Goal: Transaction & Acquisition: Book appointment/travel/reservation

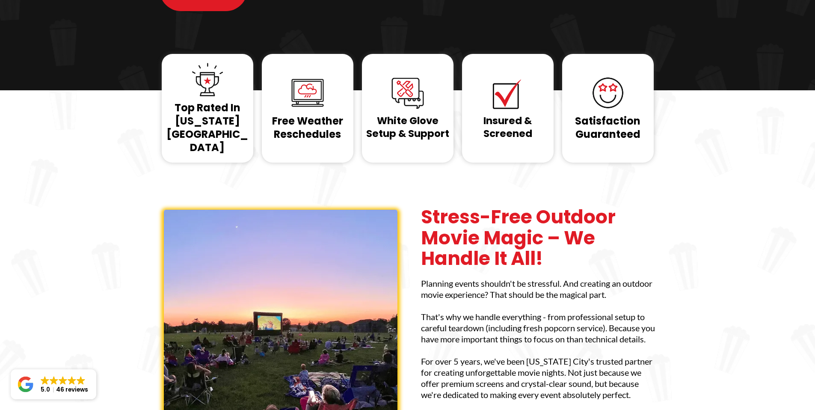
scroll to position [309, 0]
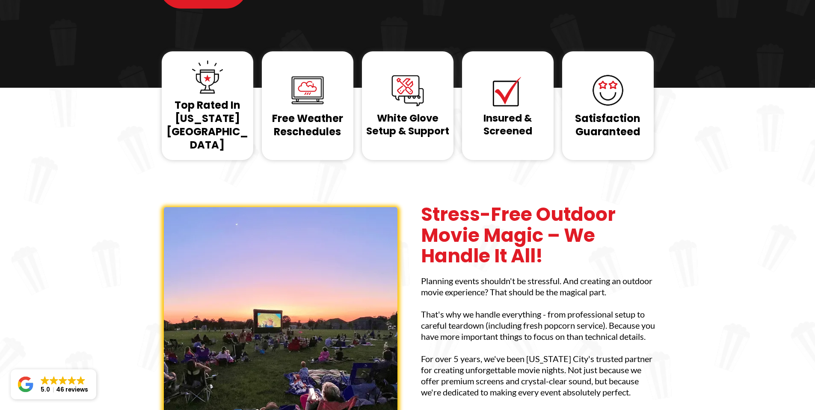
click at [522, 112] on h1 "Insured & Screened" at bounding box center [507, 125] width 87 height 26
click at [514, 98] on div "Insured & Screened" at bounding box center [508, 105] width 92 height 109
click at [518, 112] on h1 "Insured & Screened" at bounding box center [507, 125] width 87 height 26
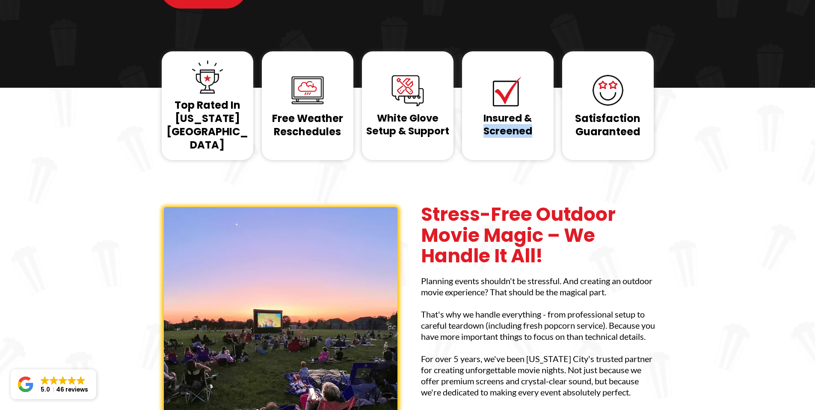
click at [515, 109] on div "Top Rated In Kansas City Free Weather Reschedules White Glove Setup & Support I…" at bounding box center [407, 287] width 501 height 383
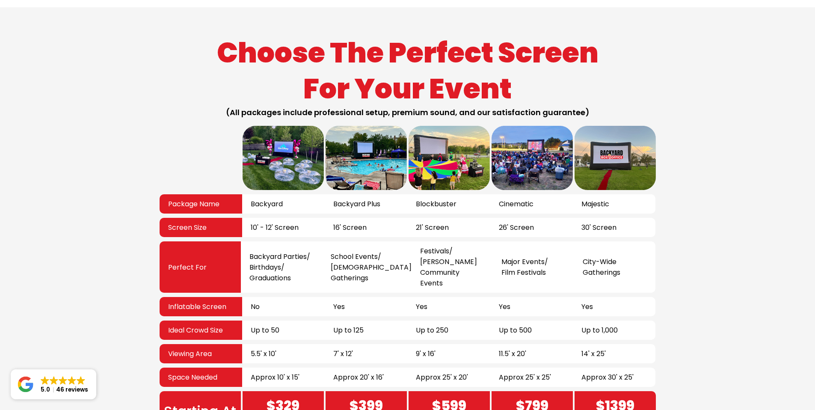
scroll to position [1465, 0]
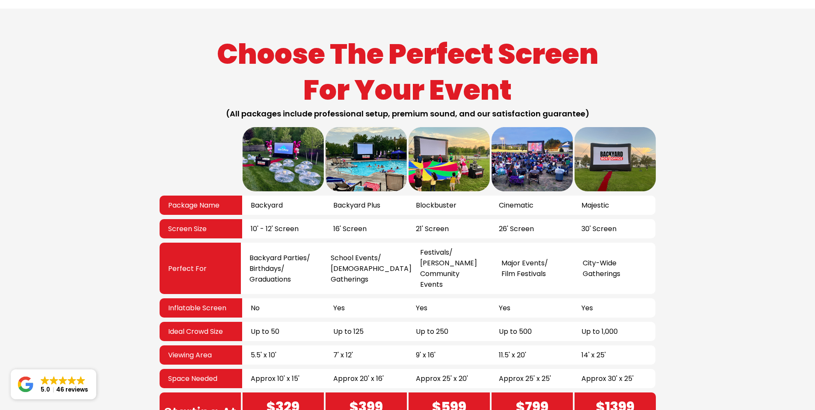
click at [130, 206] on div "Choose The Perfect Screen For Your Event (All packages include professional set…" at bounding box center [407, 234] width 815 height 451
click at [131, 240] on div "Choose The Perfect Screen For Your Event (All packages include professional set…" at bounding box center [407, 234] width 815 height 451
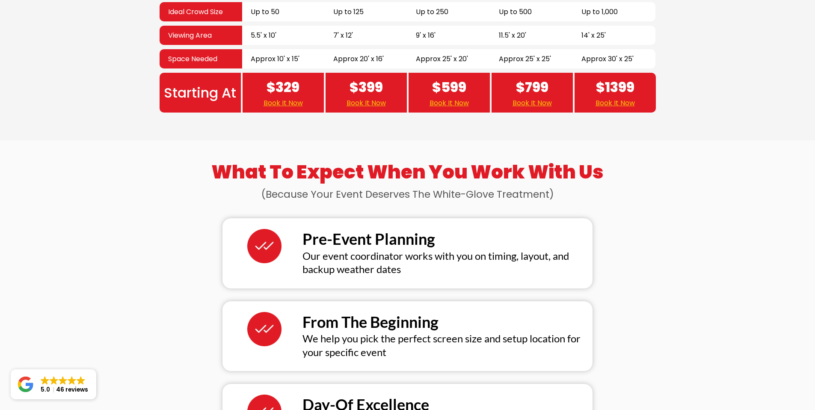
scroll to position [1797, 0]
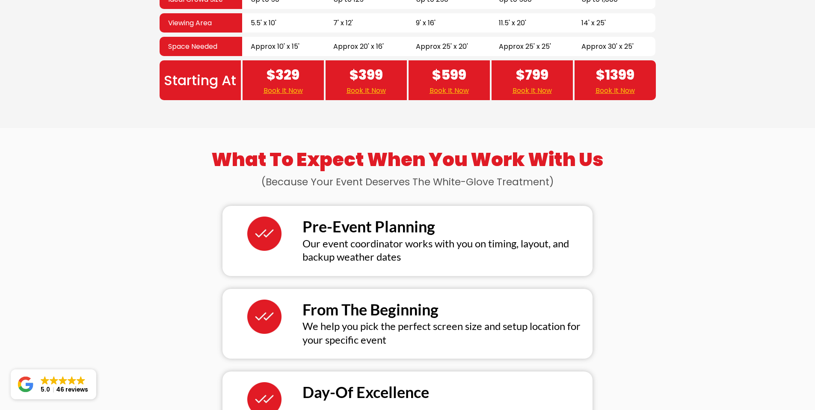
click at [205, 205] on div "What To Expect When You Work With Us (Because Your Event Deserves The White-Glo…" at bounding box center [407, 360] width 501 height 446
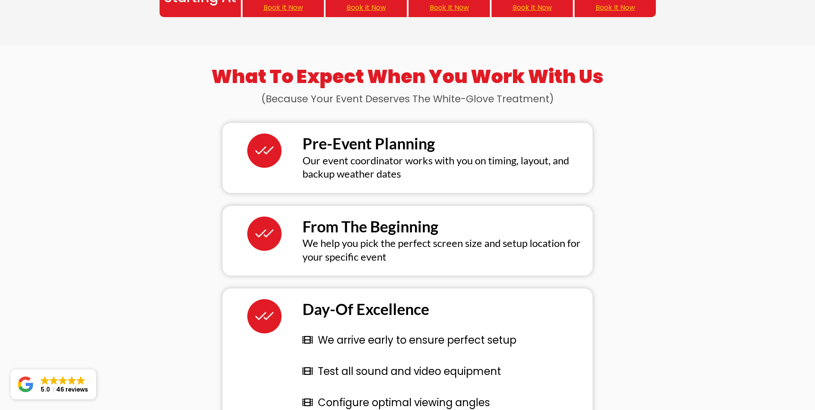
scroll to position [1897, 0]
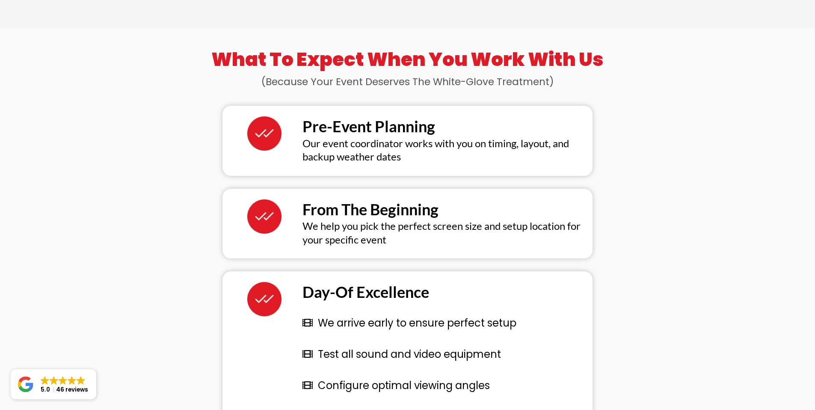
click at [202, 285] on div "What To Expect When You Work With Us (Because Your Event Deserves The White-Glo…" at bounding box center [407, 259] width 501 height 446
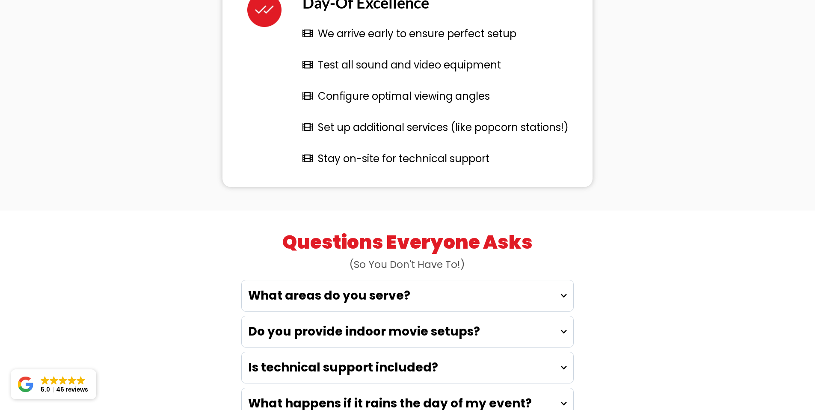
scroll to position [2218, 0]
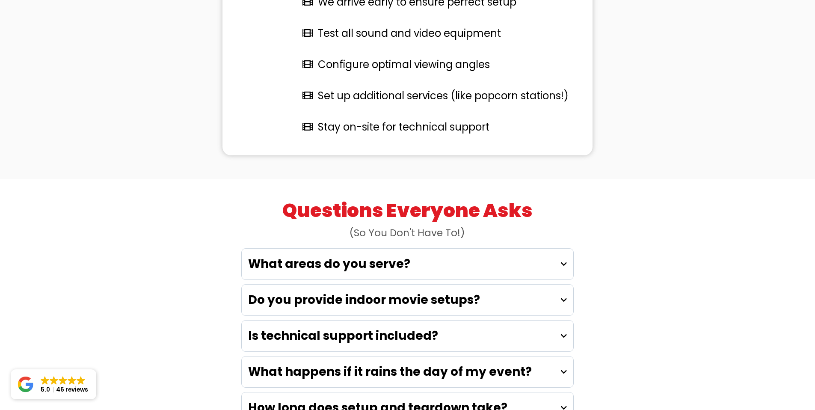
click at [261, 255] on strong "What areas do you serve?" at bounding box center [329, 263] width 162 height 17
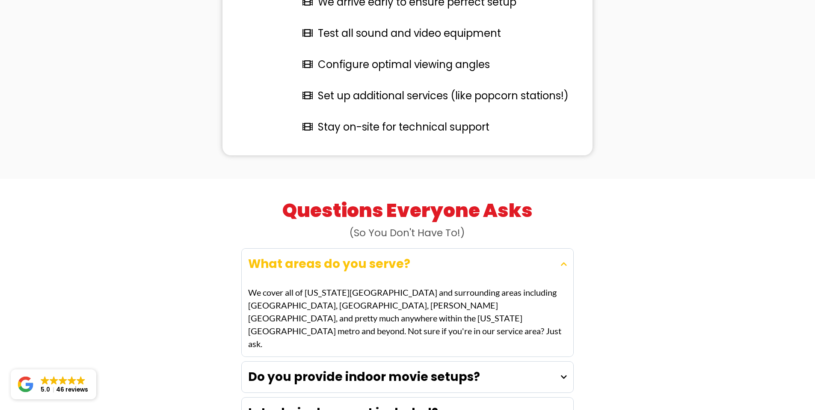
click at [261, 255] on strong "What areas do you serve?" at bounding box center [329, 263] width 162 height 17
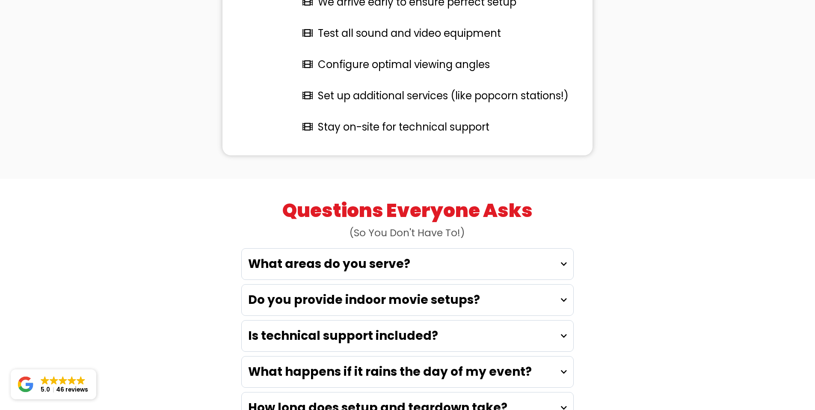
click at [279, 291] on strong "Do you provide indoor movie setups?" at bounding box center [364, 299] width 232 height 17
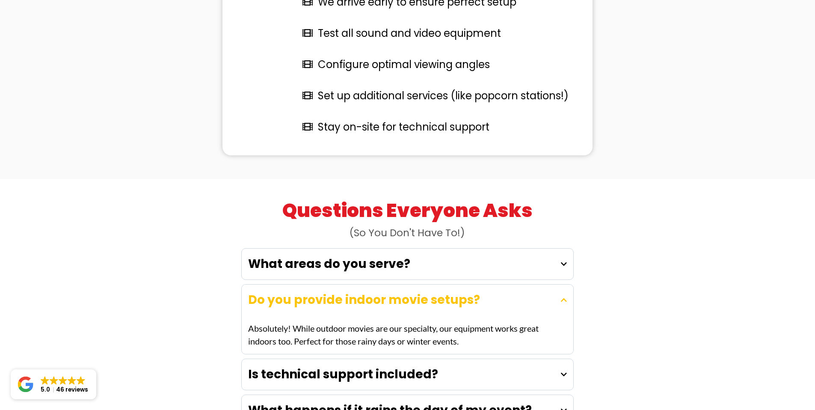
click at [286, 291] on strong "Do you provide indoor movie setups?" at bounding box center [364, 299] width 232 height 17
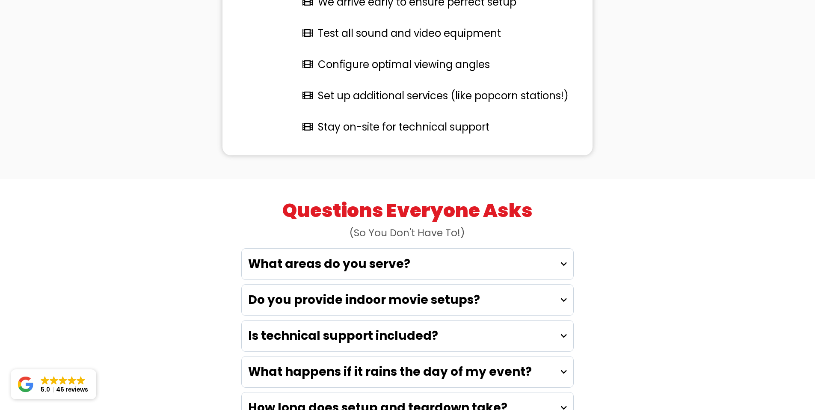
click at [284, 327] on strong "Is technical support included?" at bounding box center [343, 335] width 190 height 17
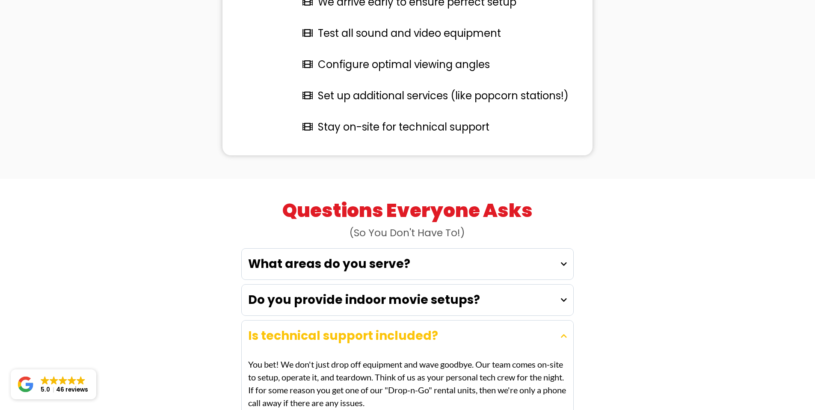
click at [284, 327] on strong "Is technical support included?" at bounding box center [343, 335] width 190 height 17
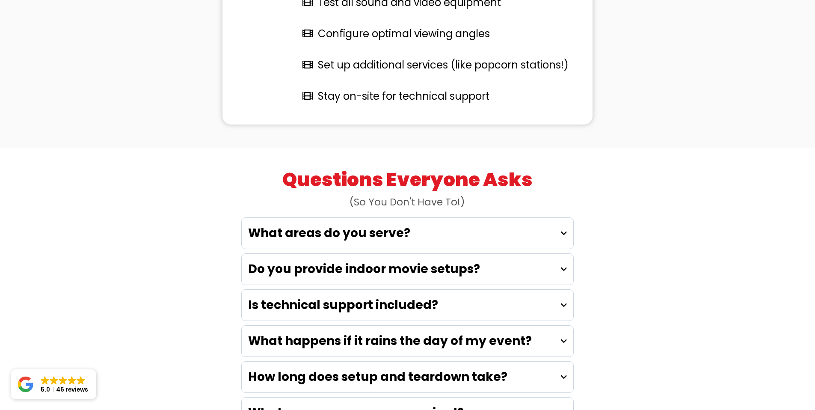
scroll to position [2269, 0]
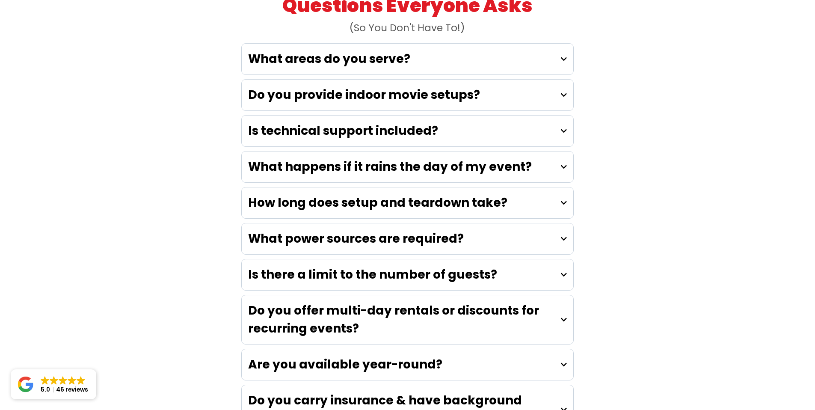
scroll to position [2449, 0]
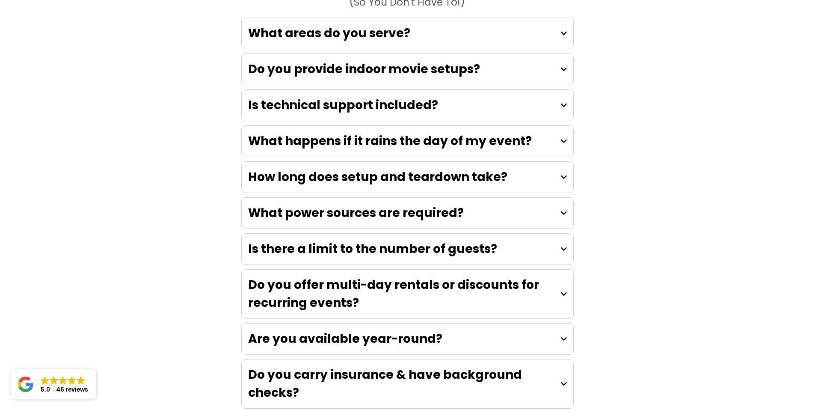
click at [377, 330] on strong "Are you available year-round?" at bounding box center [345, 338] width 194 height 17
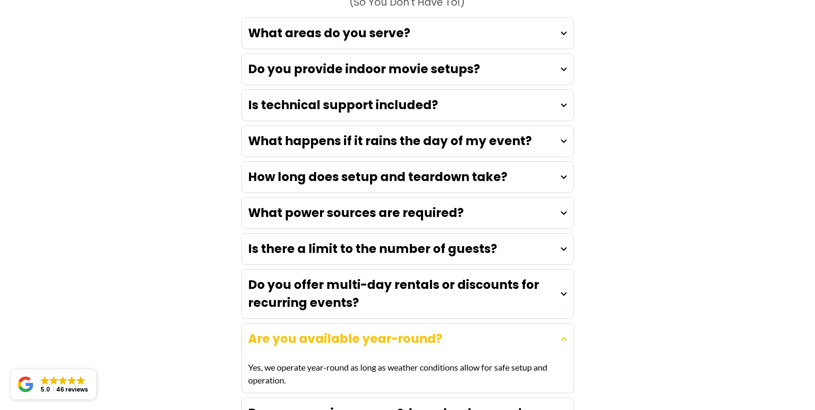
click at [377, 330] on strong "Are you available year-round?" at bounding box center [345, 338] width 194 height 17
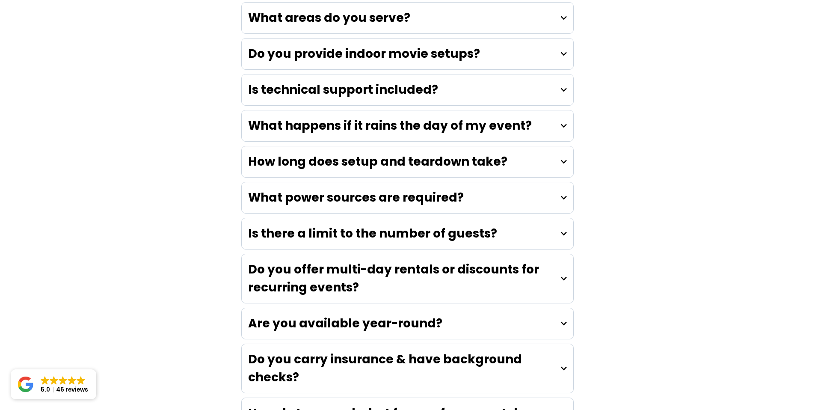
click at [267, 351] on strong "Do you carry insurance & have background checks?" at bounding box center [385, 368] width 274 height 35
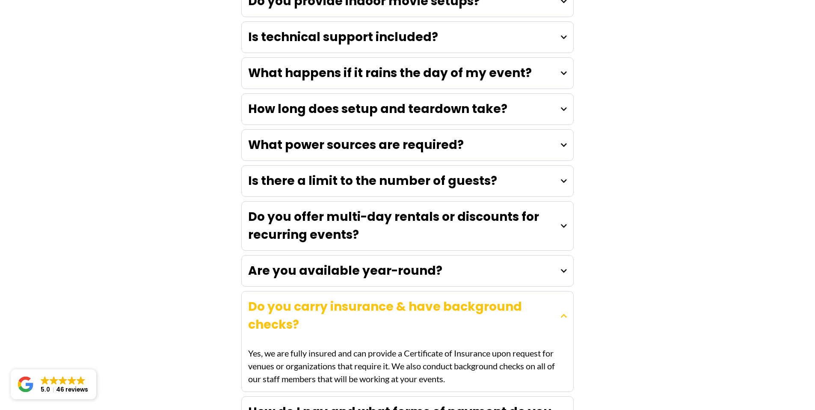
scroll to position [2525, 0]
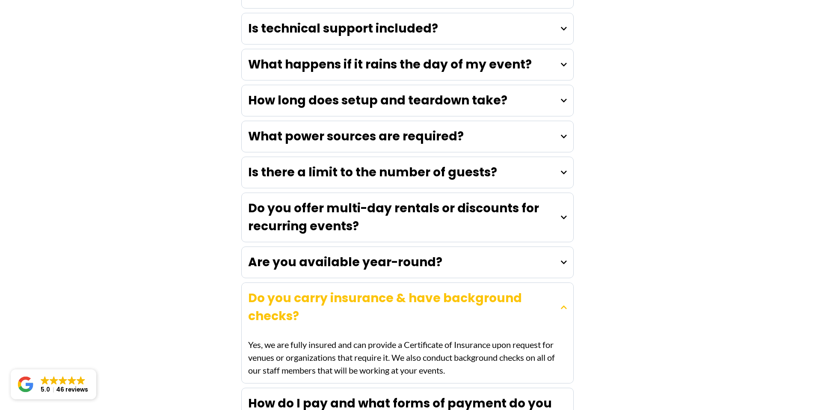
click at [432, 338] on p "Yes, we are fully insured and can provide a Certificate of Insurance upon reque…" at bounding box center [407, 357] width 319 height 39
click at [318, 289] on h4 "Do you carry insurance & have background checks?" at bounding box center [404, 307] width 313 height 36
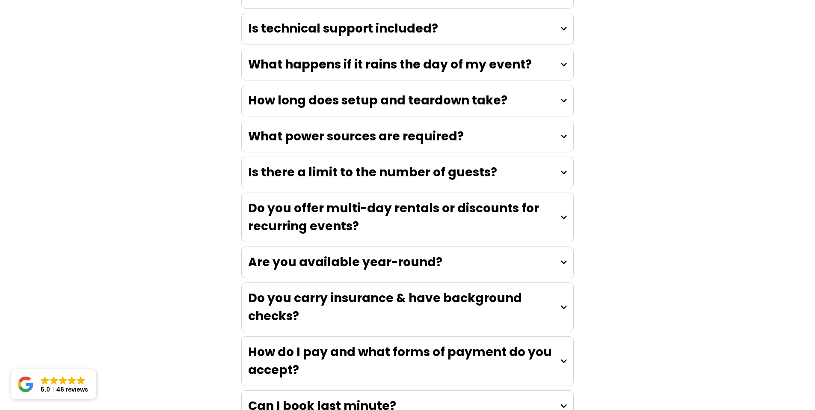
click at [318, 289] on h4 "Do you carry insurance & have background checks?" at bounding box center [404, 307] width 313 height 36
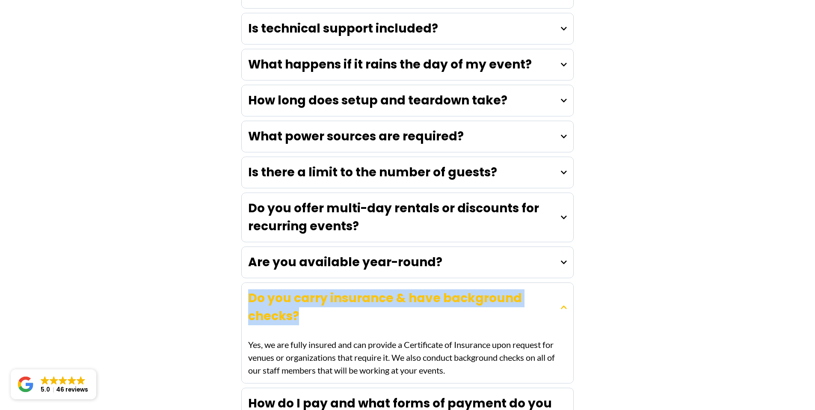
click at [318, 289] on h4 "Do you carry insurance & have background checks?" at bounding box center [404, 307] width 313 height 36
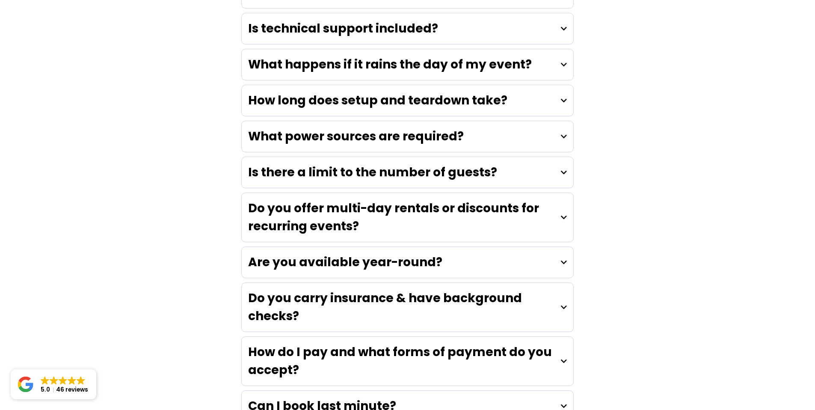
click at [318, 344] on strong "How do I pay and what forms of payment do you accept?" at bounding box center [400, 361] width 304 height 35
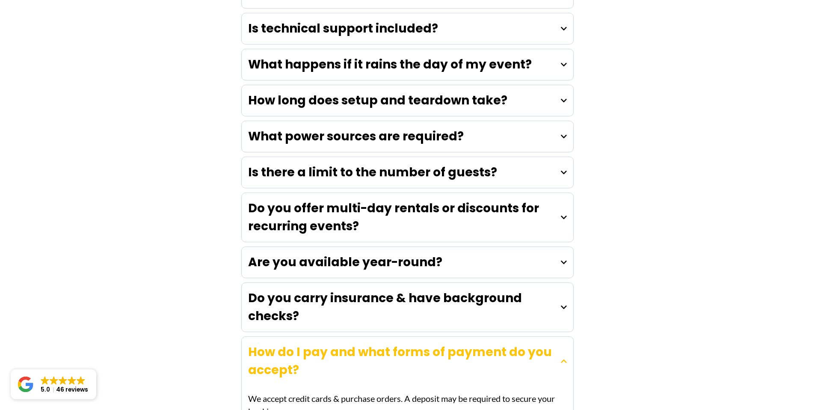
click at [261, 344] on strong "How do I pay and what forms of payment do you accept?" at bounding box center [400, 361] width 304 height 35
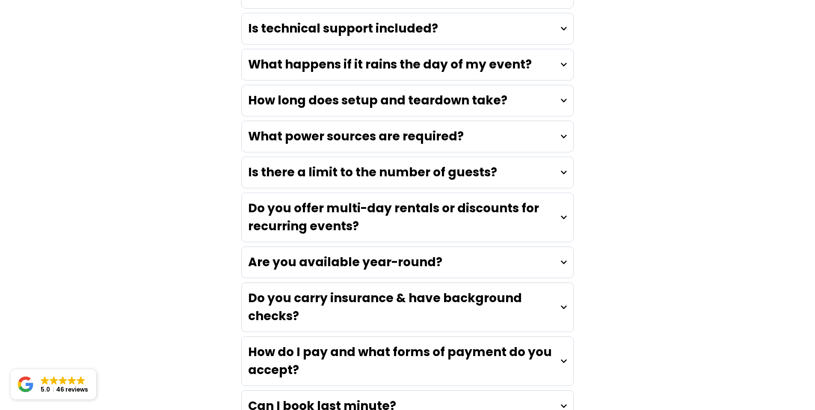
click at [270, 398] on strong "Can I book last minute?" at bounding box center [322, 406] width 148 height 17
click at [267, 398] on strong "Can I book last minute?" at bounding box center [322, 406] width 148 height 17
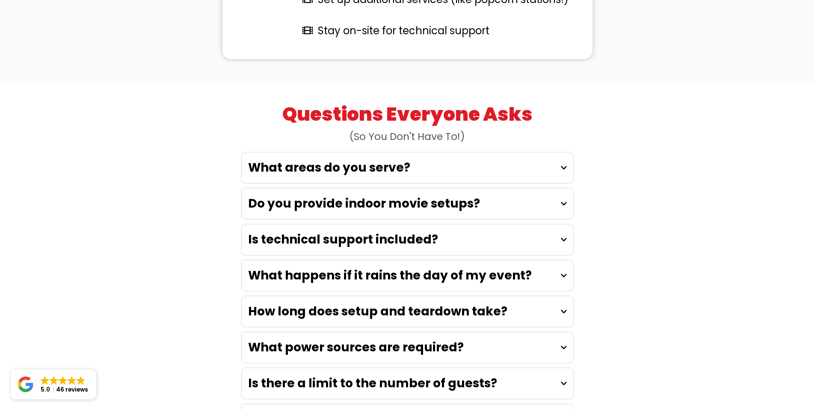
scroll to position [2305, 0]
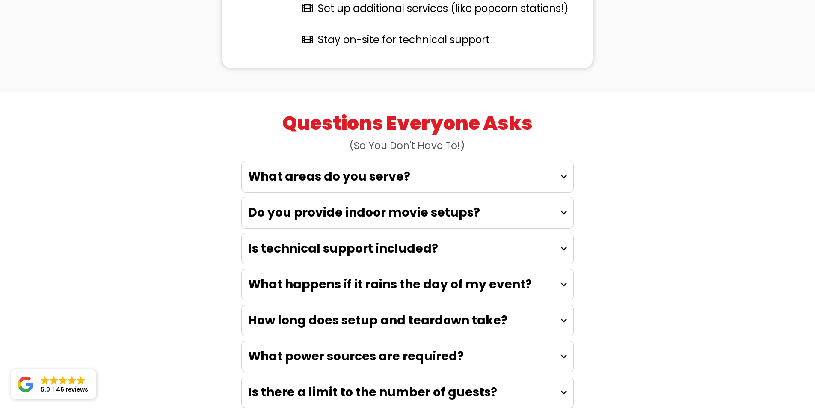
click at [275, 377] on div "Is there a limit to the number of guests?" at bounding box center [408, 392] width 332 height 31
click at [270, 384] on strong "Is there a limit to the number of guests?" at bounding box center [372, 392] width 249 height 17
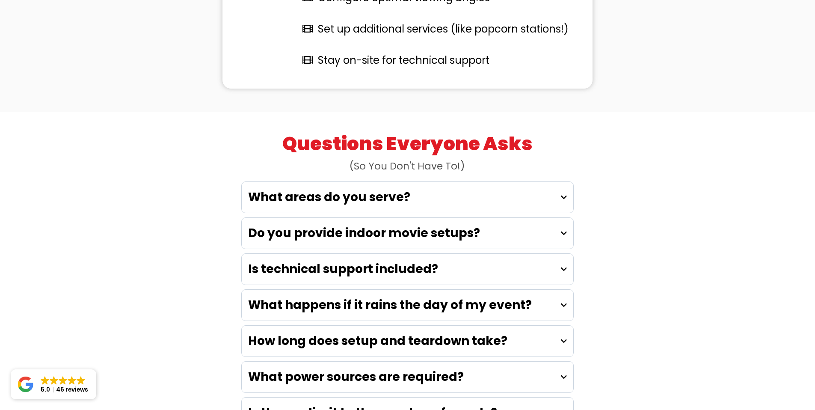
scroll to position [2284, 0]
click at [264, 369] on strong "What power sources are required?" at bounding box center [356, 377] width 216 height 17
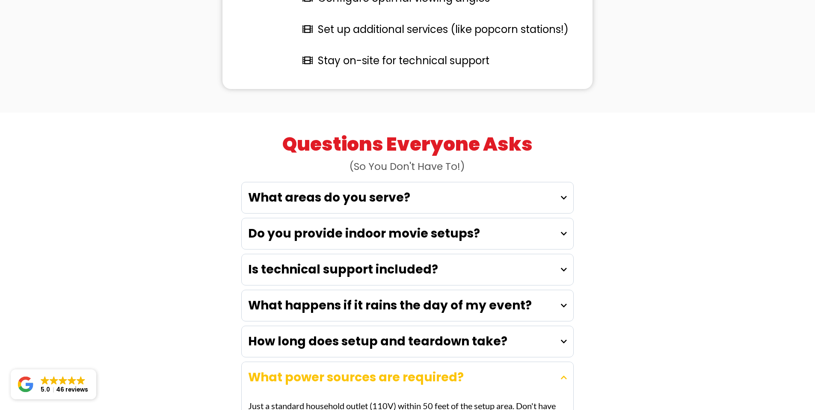
click at [276, 369] on strong "What power sources are required?" at bounding box center [356, 377] width 216 height 17
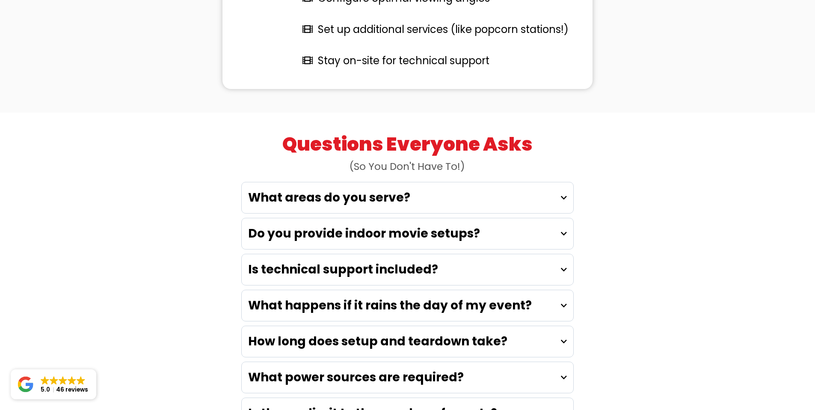
click at [284, 369] on strong "What power sources are required?" at bounding box center [356, 377] width 216 height 17
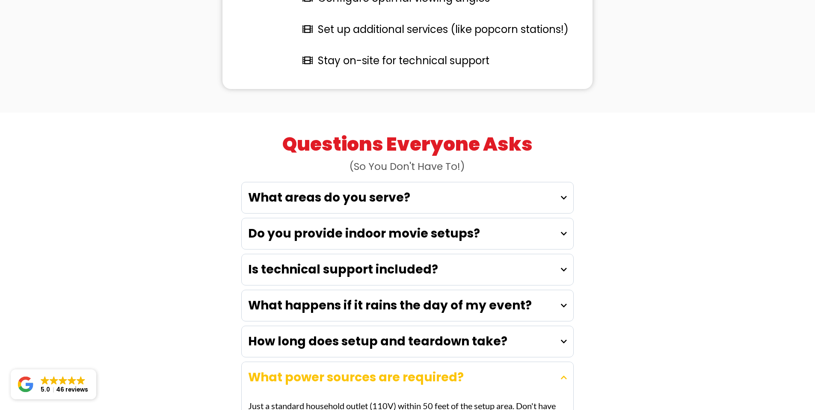
click at [284, 369] on strong "What power sources are required?" at bounding box center [356, 377] width 216 height 17
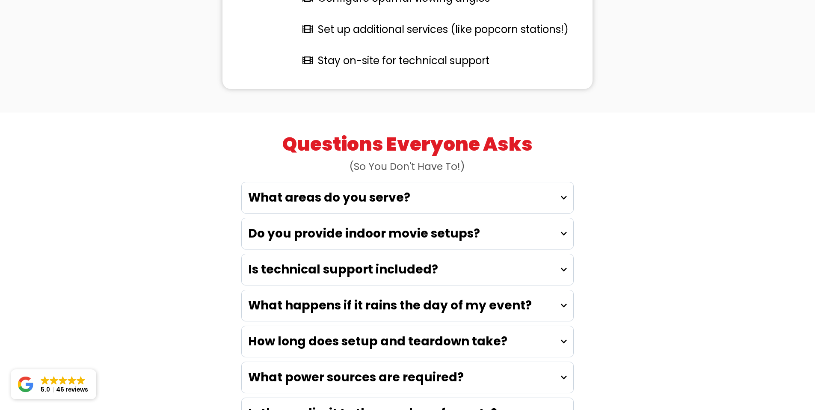
click at [249, 369] on strong "What power sources are required?" at bounding box center [356, 377] width 216 height 17
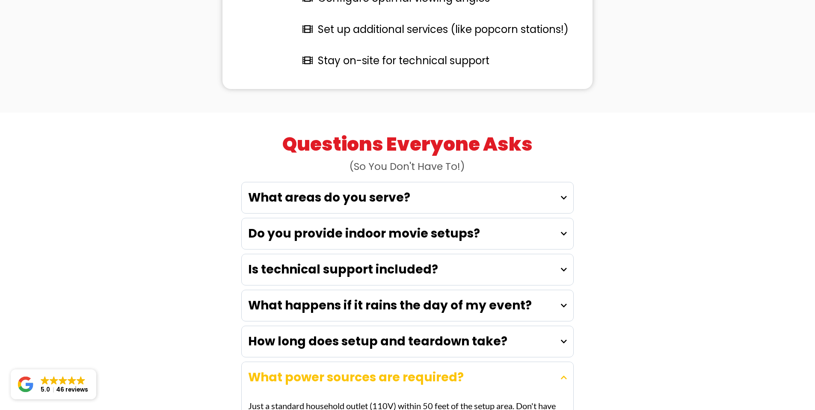
click at [285, 369] on strong "What power sources are required?" at bounding box center [356, 377] width 216 height 17
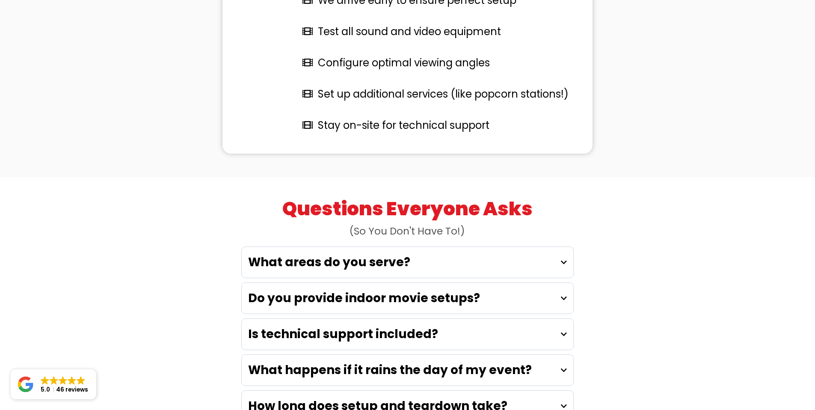
scroll to position [2219, 0]
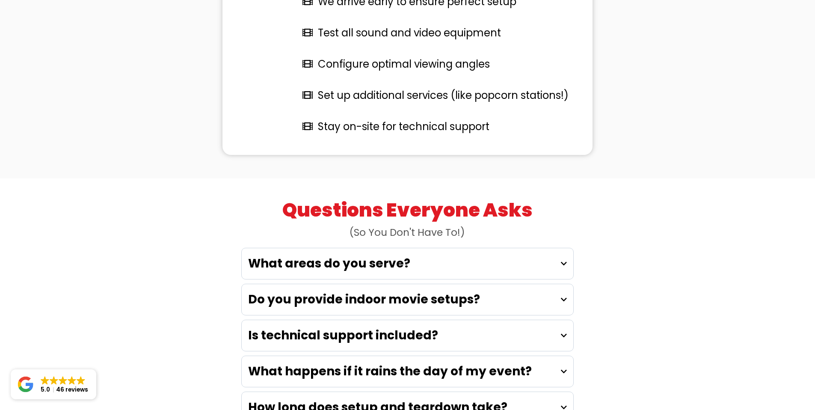
click at [288, 363] on strong "What happens if it rains the day of my event?" at bounding box center [390, 371] width 284 height 17
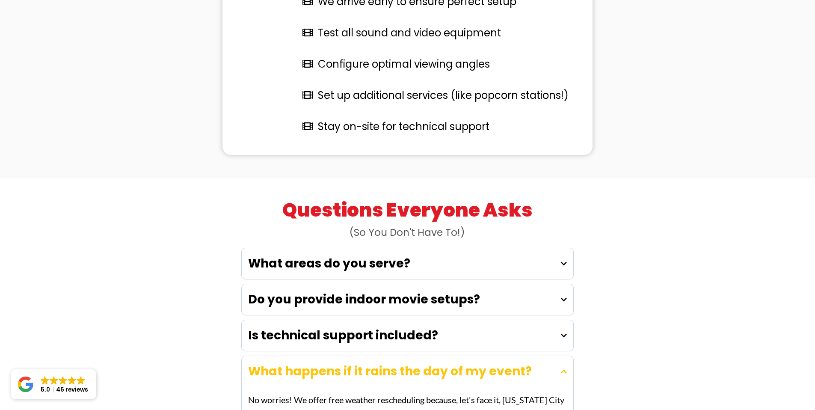
click at [289, 363] on strong "What happens if it rains the day of my event?" at bounding box center [390, 371] width 284 height 17
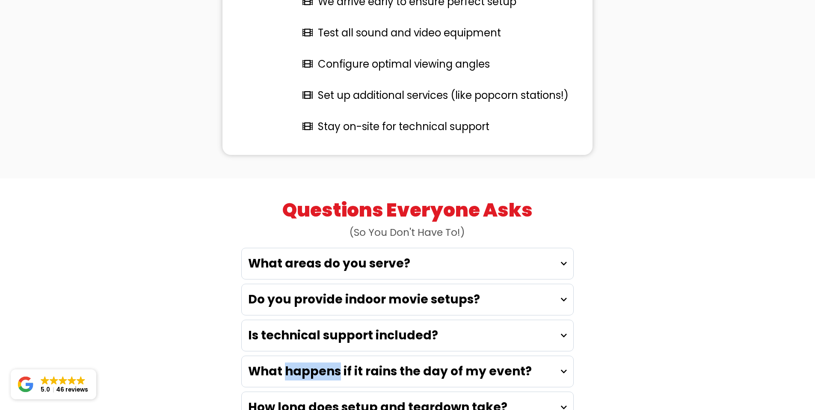
click at [288, 363] on strong "What happens if it rains the day of my event?" at bounding box center [390, 371] width 284 height 17
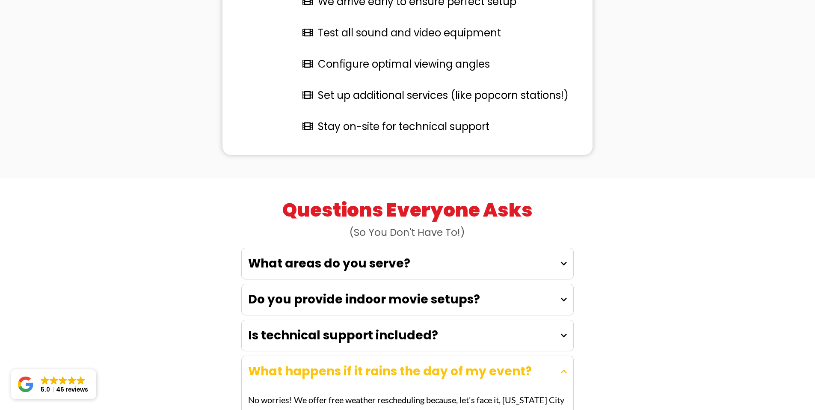
click at [289, 363] on strong "What happens if it rains the day of my event?" at bounding box center [390, 371] width 284 height 17
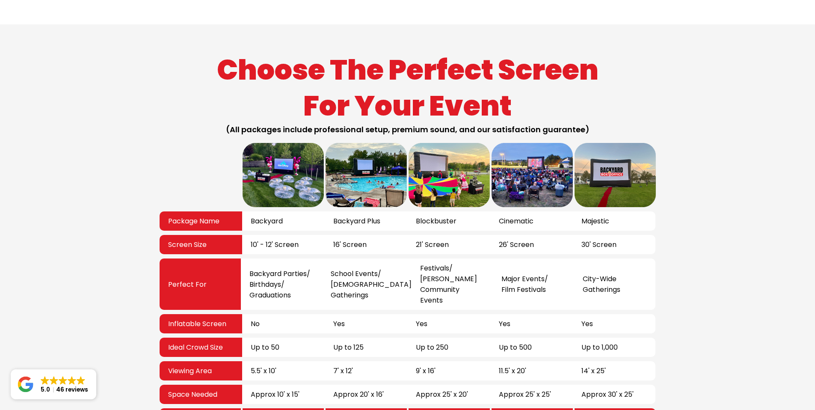
scroll to position [1452, 0]
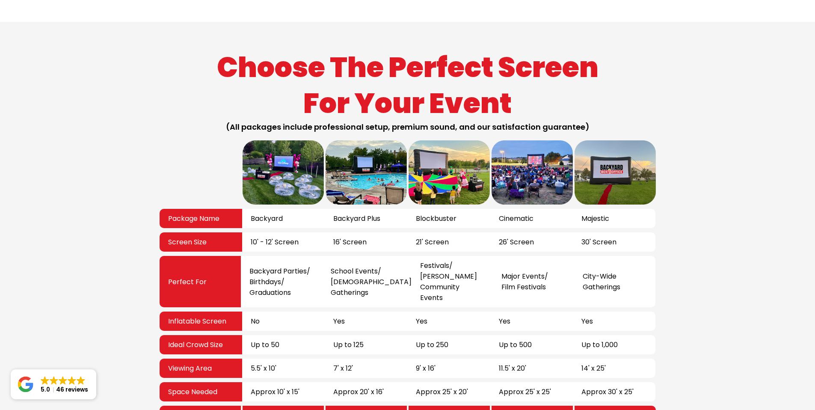
click at [88, 235] on div "Choose The Perfect Screen For Your Event (All packages include professional set…" at bounding box center [407, 247] width 815 height 451
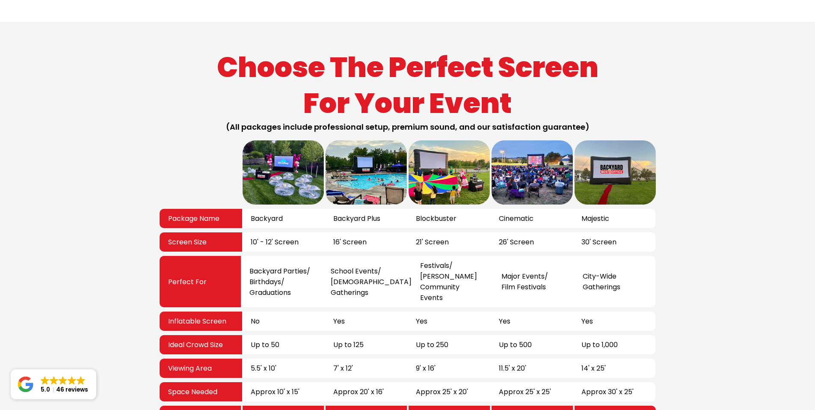
click at [122, 188] on div "Choose The Perfect Screen For Your Event (All packages include professional set…" at bounding box center [407, 247] width 815 height 451
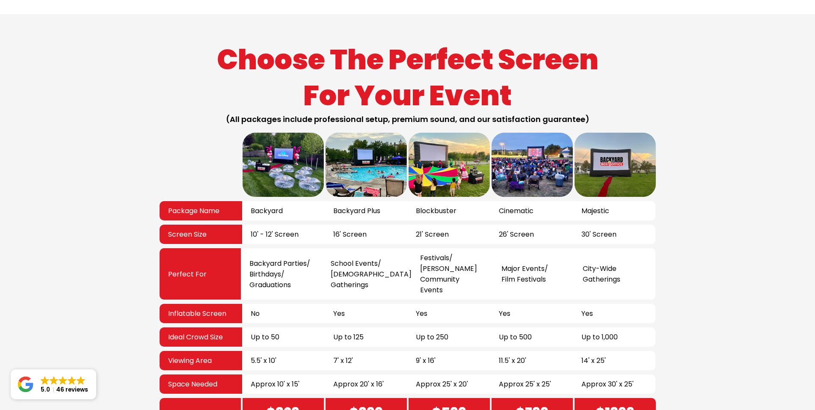
scroll to position [1349, 0]
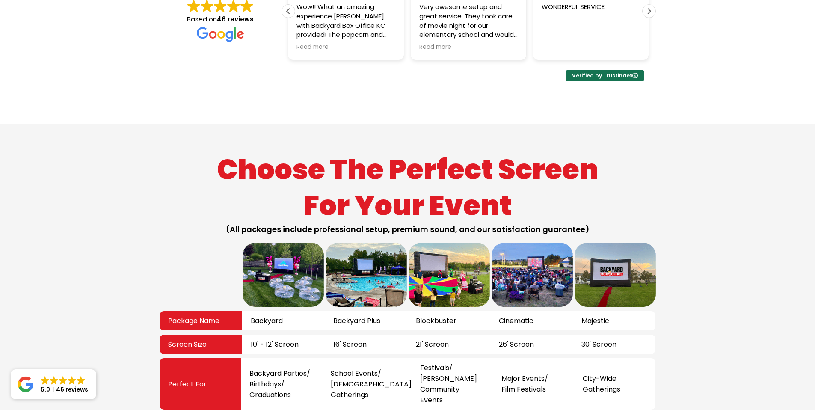
click at [267, 315] on span "Backyard" at bounding box center [267, 320] width 32 height 11
drag, startPoint x: 267, startPoint y: 206, endPoint x: 228, endPoint y: 205, distance: 39.0
click at [265, 315] on span "Backyard" at bounding box center [267, 320] width 32 height 11
click at [143, 184] on div "Choose The Perfect Screen For Your Event (All packages include professional set…" at bounding box center [407, 349] width 815 height 451
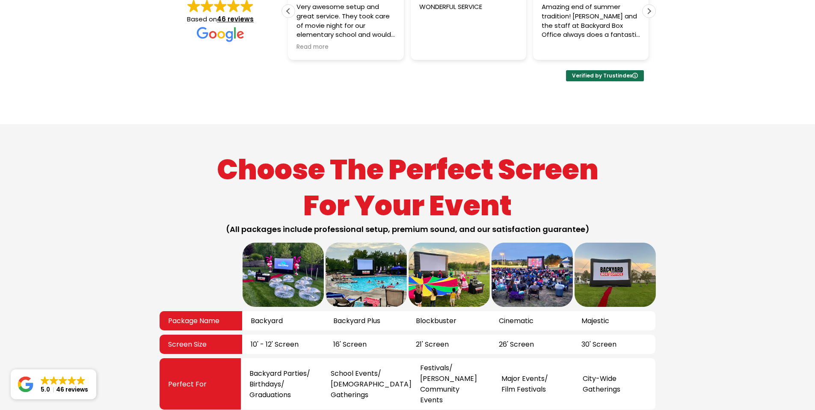
click at [428, 339] on span "21' Screen" at bounding box center [432, 344] width 33 height 11
click at [421, 362] on span "Festivals/ Lorge Community Events" at bounding box center [456, 383] width 73 height 43
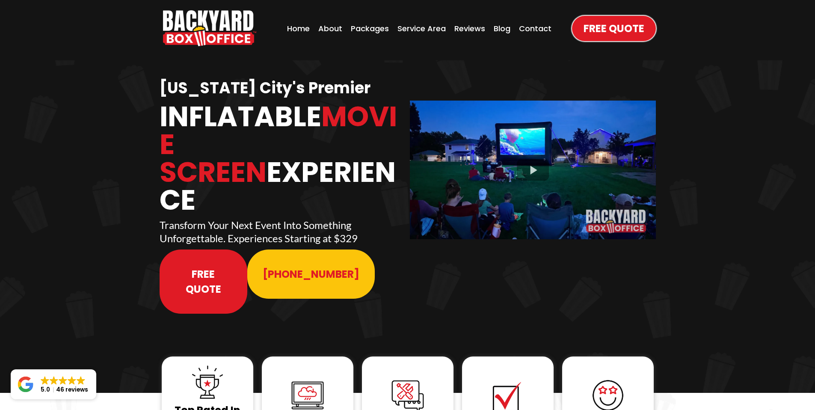
scroll to position [0, 0]
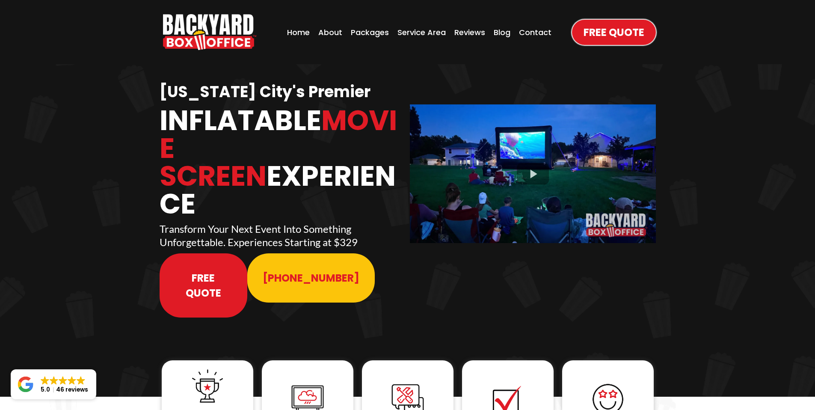
click at [213, 270] on span "Free Quote" at bounding box center [203, 285] width 57 height 30
click at [369, 33] on div "Packages" at bounding box center [369, 32] width 43 height 17
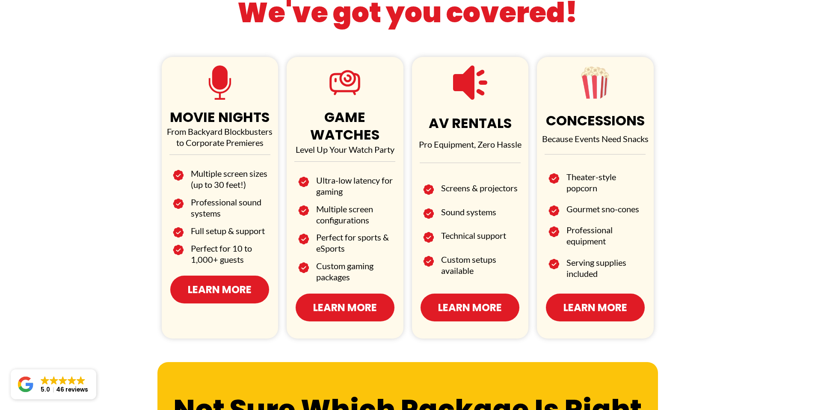
scroll to position [478, 0]
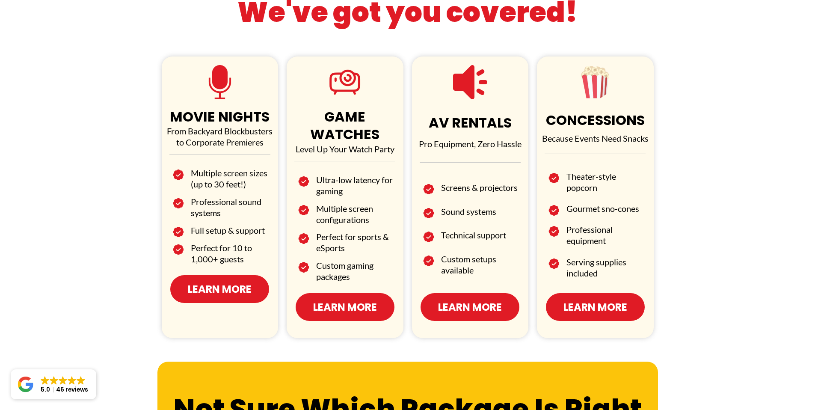
click at [85, 277] on div "We've got you covered! MOVIE NIGHTS From Backyard Blockbusters to Corporate Pre…" at bounding box center [407, 160] width 815 height 386
click at [321, 118] on h1 "GAME WATCHES" at bounding box center [345, 126] width 113 height 36
click at [159, 157] on div "MOVIE NIGHTS From Backyard Blockbusters to Corporate Premieres Multiple screen …" at bounding box center [407, 197] width 501 height 282
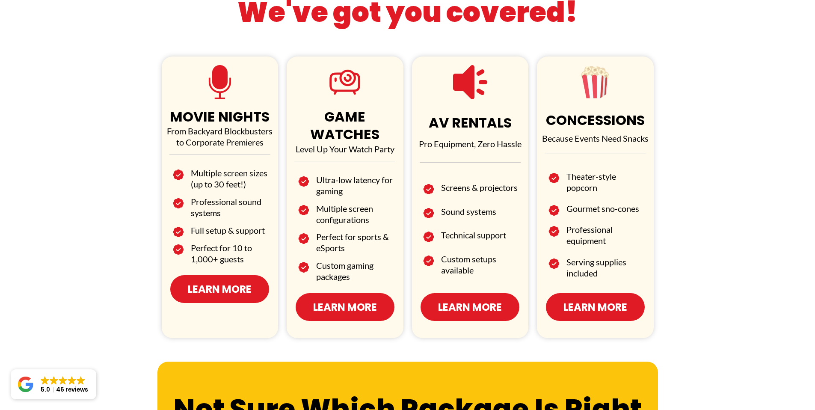
click at [329, 232] on h2 "Perfect for sports & eSports" at bounding box center [355, 242] width 79 height 22
click at [331, 260] on h2 "Custom gaming" at bounding box center [355, 265] width 79 height 11
click at [679, 242] on div "We've got you covered! MOVIE NIGHTS From Backyard Blockbusters to Corporate Pre…" at bounding box center [407, 160] width 815 height 386
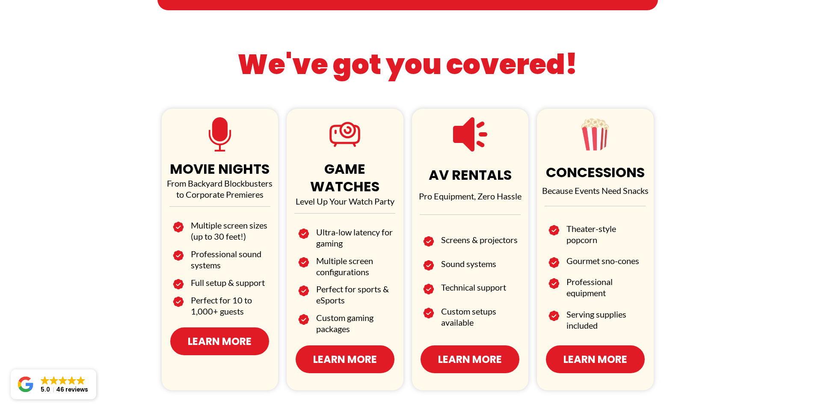
scroll to position [416, 0]
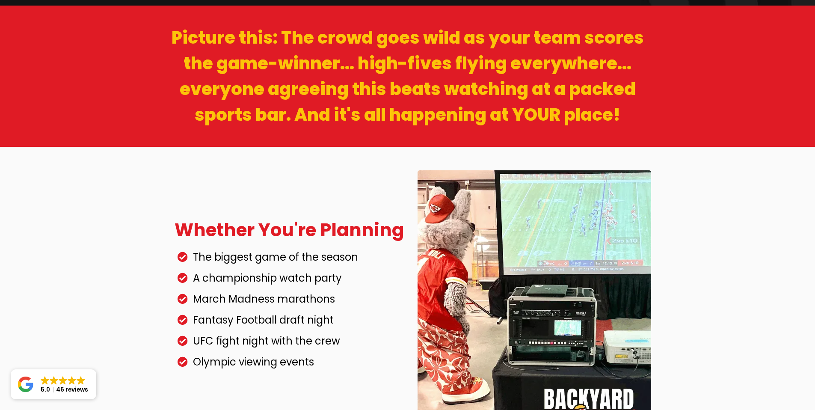
scroll to position [348, 0]
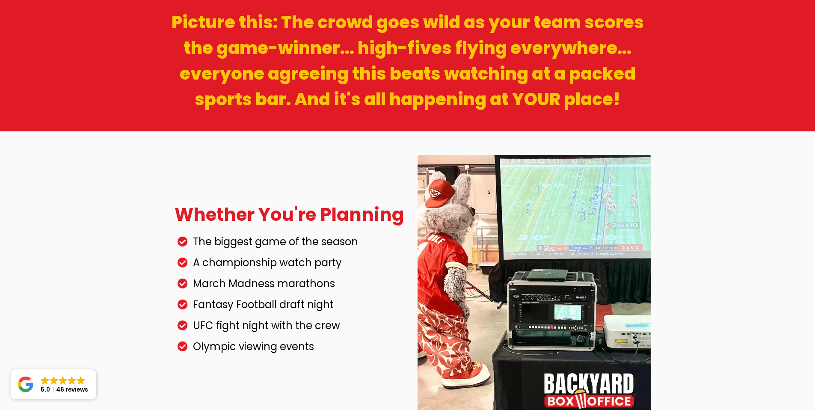
click at [149, 281] on div "Whether you're planning The biggest game of the season A championship watch par…" at bounding box center [407, 283] width 815 height 304
click at [131, 218] on div "Whether you're planning The biggest game of the season A championship watch par…" at bounding box center [407, 283] width 815 height 304
click at [150, 238] on div "Whether you're planning The biggest game of the season A championship watch par…" at bounding box center [407, 283] width 815 height 304
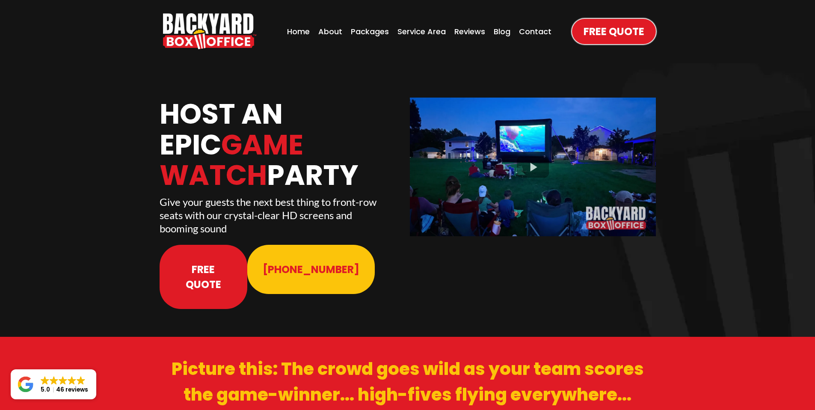
scroll to position [0, 0]
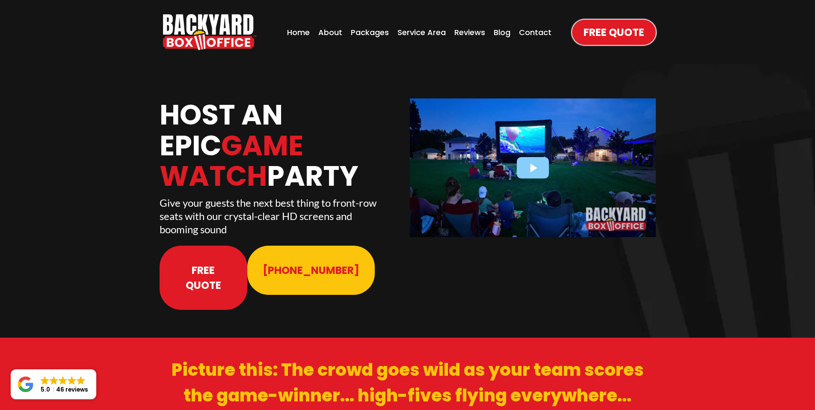
click at [522, 165] on div at bounding box center [533, 167] width 246 height 138
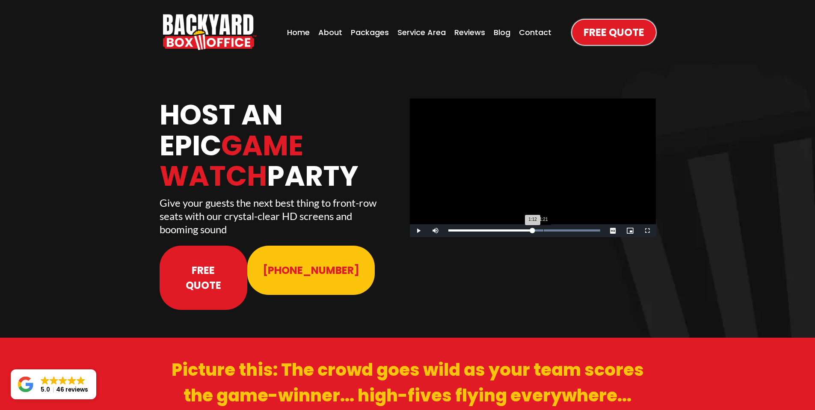
click at [544, 230] on div "Loaded : 100.00% 1:21 1:12" at bounding box center [524, 230] width 152 height 2
click at [557, 229] on div "Loaded : 100.00% 1:33 1:23" at bounding box center [524, 230] width 152 height 2
click at [569, 232] on div "Loaded : 100.00% 1:43 1:43" at bounding box center [524, 230] width 160 height 13
click at [582, 233] on div "Loaded : 100.00% 1:54 1:45" at bounding box center [524, 230] width 160 height 13
click at [591, 233] on div "Loaded : 100.00% 2:02 1:55" at bounding box center [524, 230] width 160 height 13
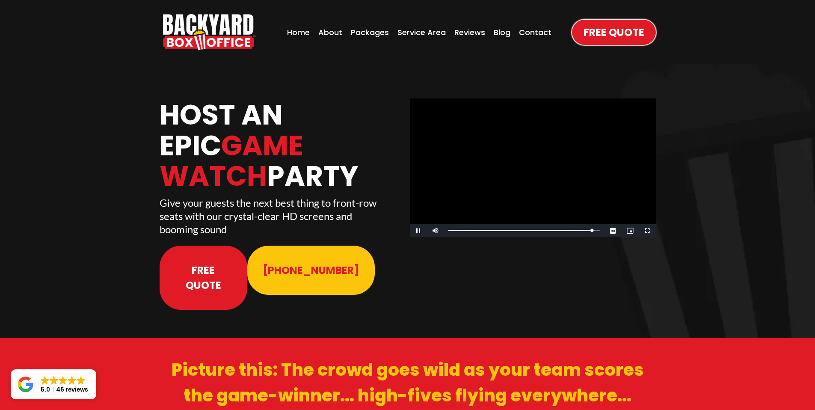
click at [609, 200] on video "Video Player" at bounding box center [533, 167] width 246 height 138
click at [745, 167] on div "Host An Epic Game Watch Party Give your guests the next best thing to front-row…" at bounding box center [407, 200] width 815 height 273
click at [464, 32] on div "Reviews" at bounding box center [470, 32] width 36 height 17
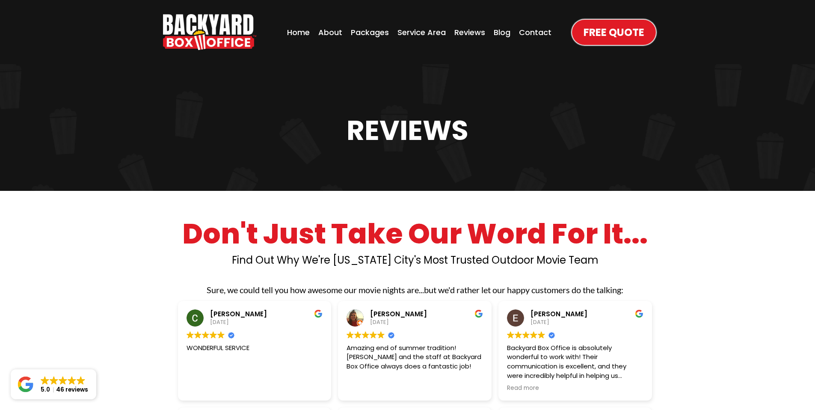
click at [91, 161] on div "Reviews" at bounding box center [407, 127] width 815 height 126
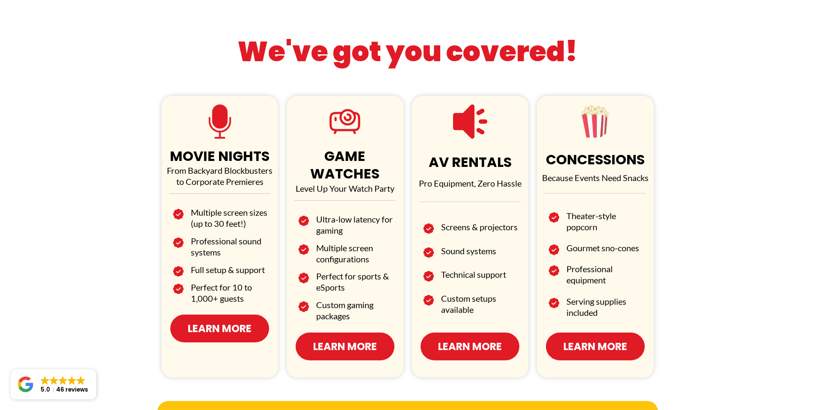
scroll to position [446, 0]
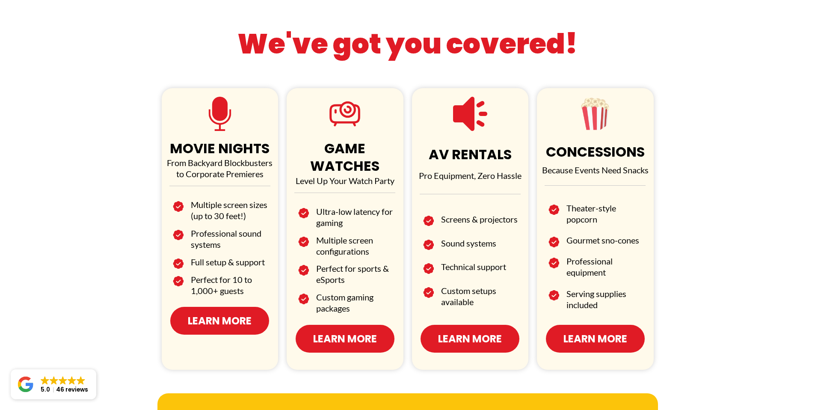
click at [198, 166] on p "From Backyard Blockbusters" at bounding box center [220, 162] width 113 height 11
click at [159, 173] on div "MOVIE NIGHTS From Backyard Blockbusters to Corporate Premieres Multiple screen …" at bounding box center [407, 229] width 501 height 282
click at [210, 174] on p "to Corporate Premieres" at bounding box center [220, 173] width 113 height 11
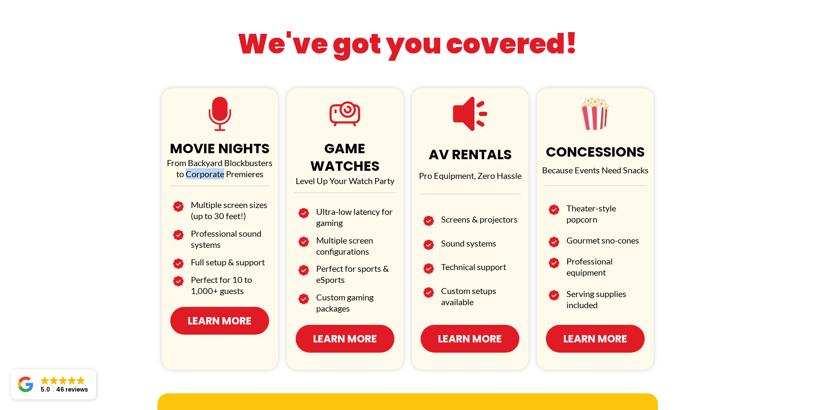
click at [210, 174] on p "to Corporate Premieres" at bounding box center [220, 173] width 113 height 11
click at [127, 195] on div "We've got you covered! MOVIE NIGHTS From Backyard Blockbusters to Corporate Pre…" at bounding box center [407, 191] width 815 height 386
click at [208, 321] on span "Learn More" at bounding box center [220, 320] width 64 height 15
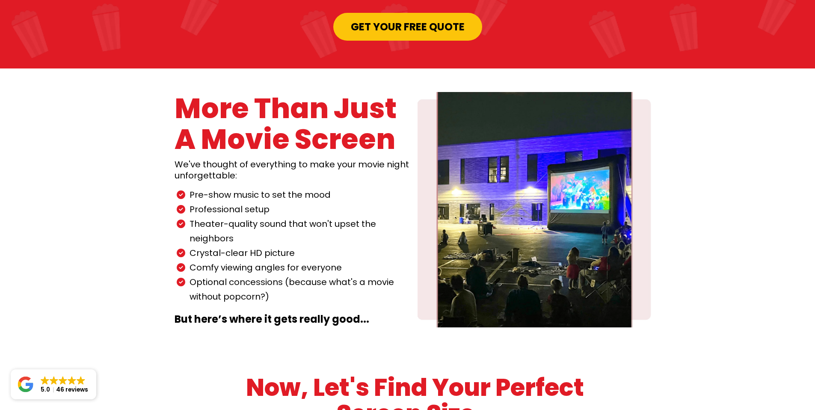
scroll to position [799, 0]
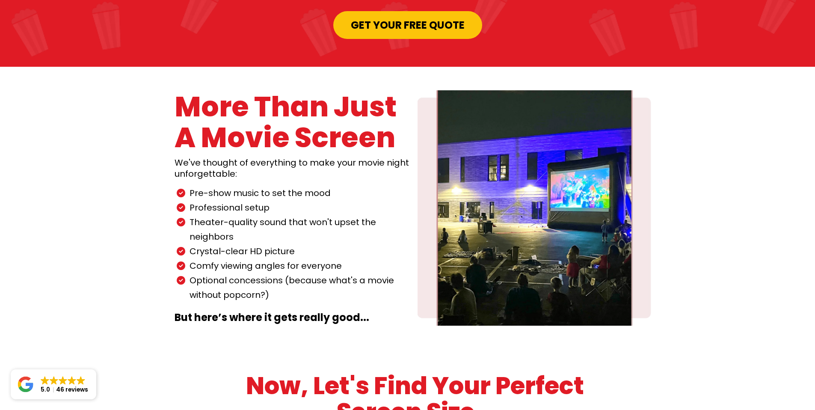
click at [243, 186] on p "Pre-show music to set the mood" at bounding box center [295, 193] width 211 height 15
click at [244, 200] on p "Professional setup" at bounding box center [295, 207] width 211 height 15
click at [232, 157] on h2 "We've thought of everything to make your movie night unforgettable:" at bounding box center [292, 168] width 235 height 22
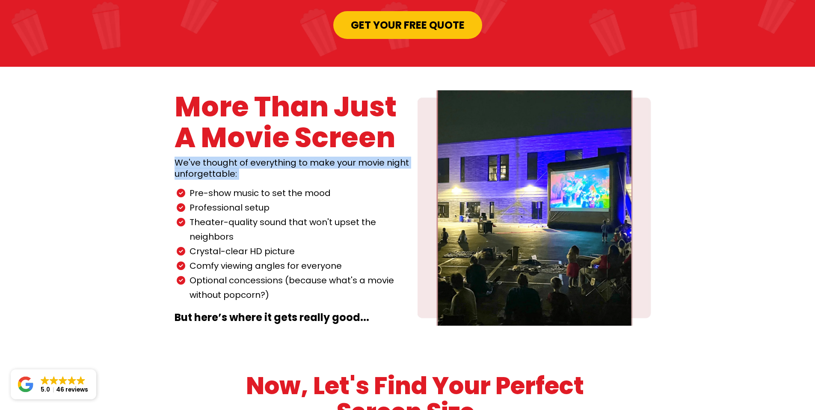
click at [232, 157] on h2 "We've thought of everything to make your movie night unforgettable:" at bounding box center [292, 168] width 235 height 22
click at [249, 179] on div "Pre-show music to set the mood Professional setup Theater-quality sound that wo…" at bounding box center [290, 242] width 237 height 127
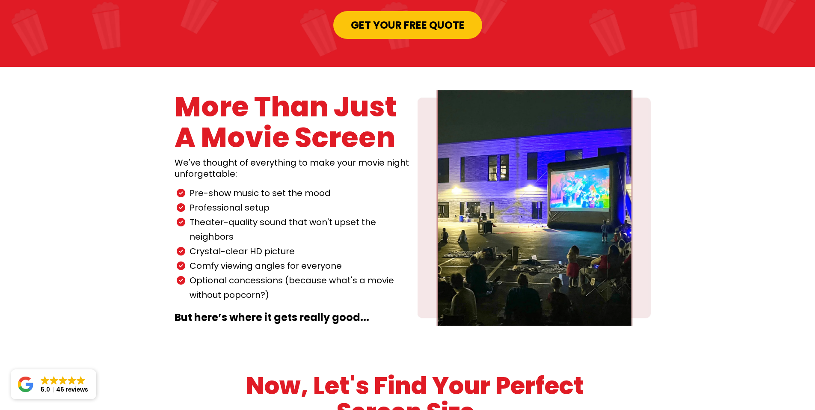
click at [217, 186] on p "Pre-show music to set the mood" at bounding box center [295, 193] width 211 height 15
click at [218, 186] on p "Pre-show music to set the mood" at bounding box center [295, 193] width 211 height 15
click at [227, 200] on p "Professional setup" at bounding box center [295, 207] width 211 height 15
click at [212, 215] on p "Theater-quality sound that won't upset the neighbors" at bounding box center [295, 229] width 211 height 29
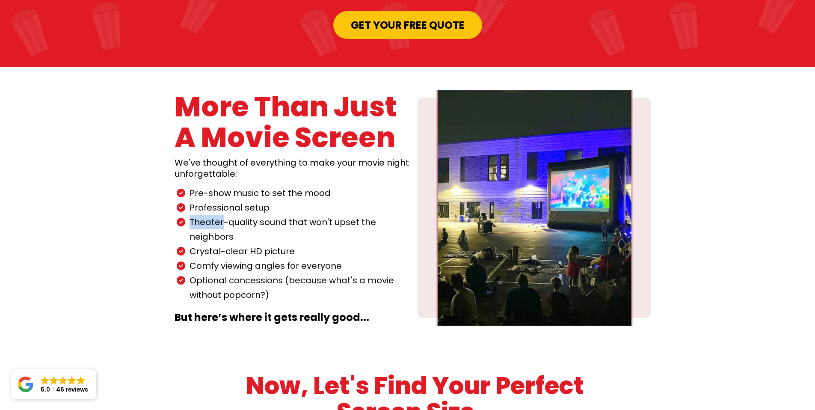
click at [213, 215] on p "Theater-quality sound that won't upset the neighbors" at bounding box center [295, 229] width 211 height 29
click at [211, 244] on p "Crystal-clear HD picture" at bounding box center [295, 251] width 211 height 15
click at [211, 258] on p "Comfy viewing angles for everyone" at bounding box center [295, 265] width 211 height 15
click at [238, 244] on p "Crystal-clear HD picture" at bounding box center [295, 251] width 211 height 15
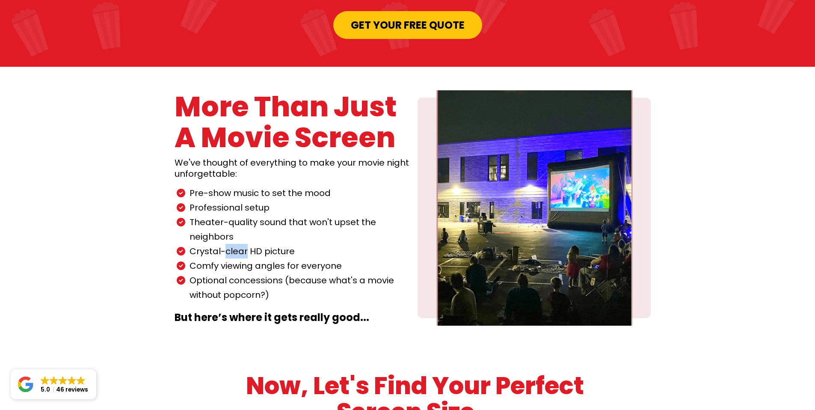
click at [238, 244] on p "Crystal-clear HD picture" at bounding box center [295, 251] width 211 height 15
click at [235, 258] on p "Comfy viewing angles for everyone" at bounding box center [295, 265] width 211 height 15
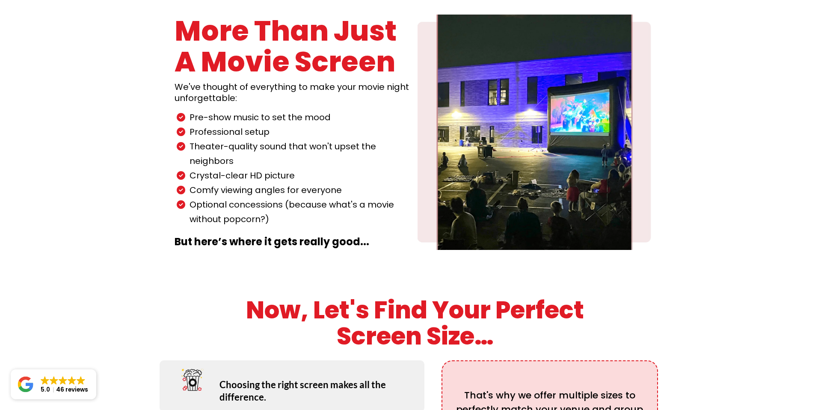
scroll to position [969, 0]
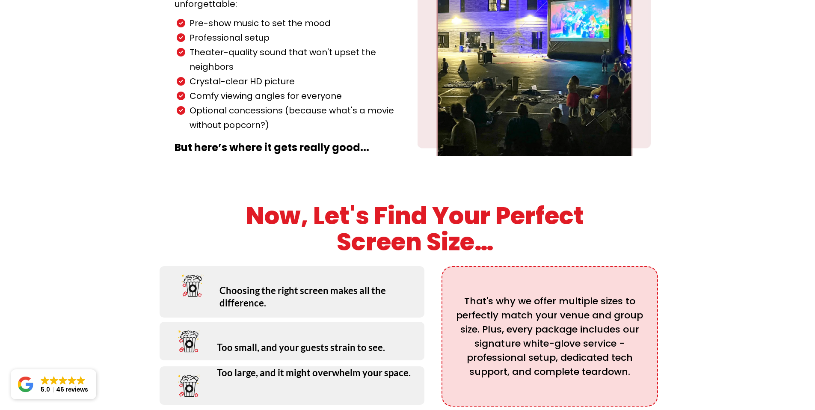
click at [338, 203] on h1 "Now, let's find your perfect" at bounding box center [415, 216] width 481 height 27
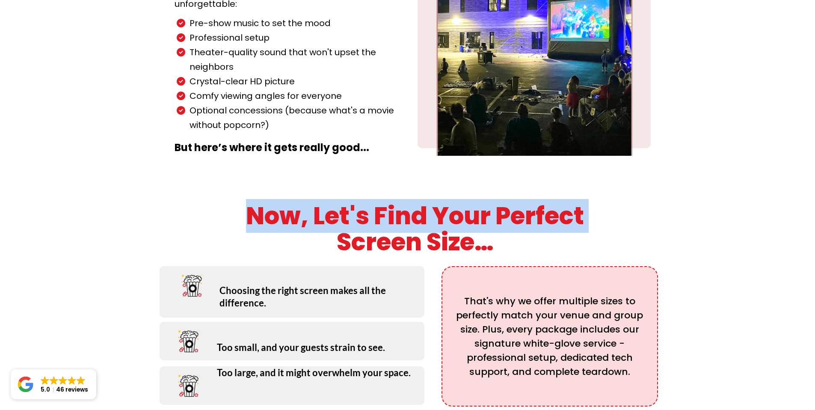
click at [338, 203] on h1 "Now, let's find your perfect" at bounding box center [415, 216] width 481 height 27
click at [214, 229] on h1 "screen size…" at bounding box center [415, 242] width 481 height 27
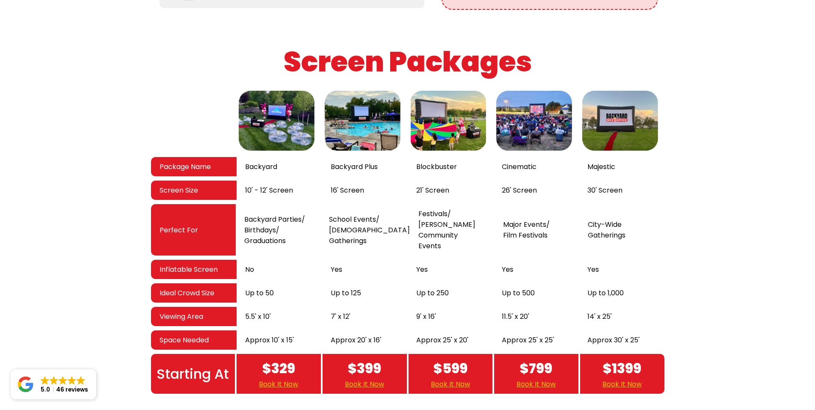
scroll to position [1366, 0]
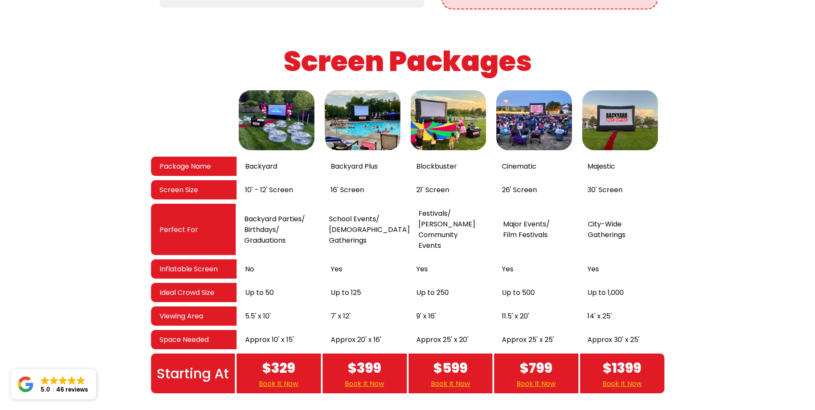
click at [279, 378] on link "Book It Now" at bounding box center [278, 383] width 39 height 11
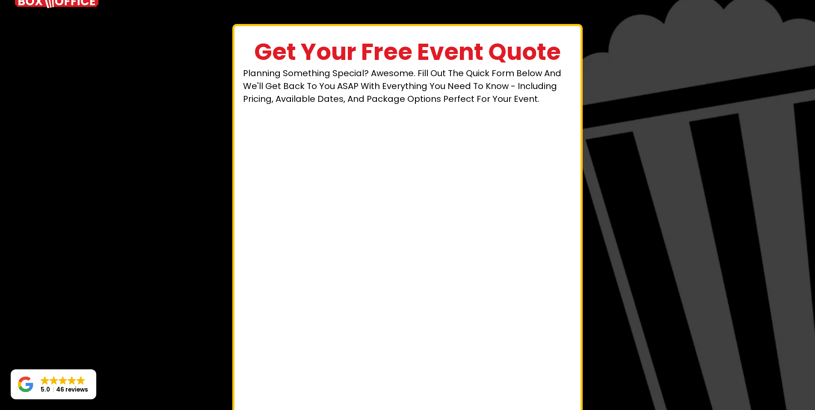
scroll to position [61, 0]
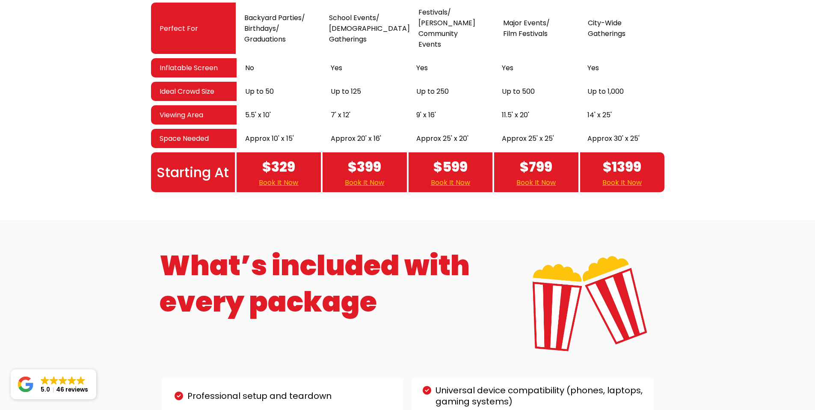
scroll to position [1616, 0]
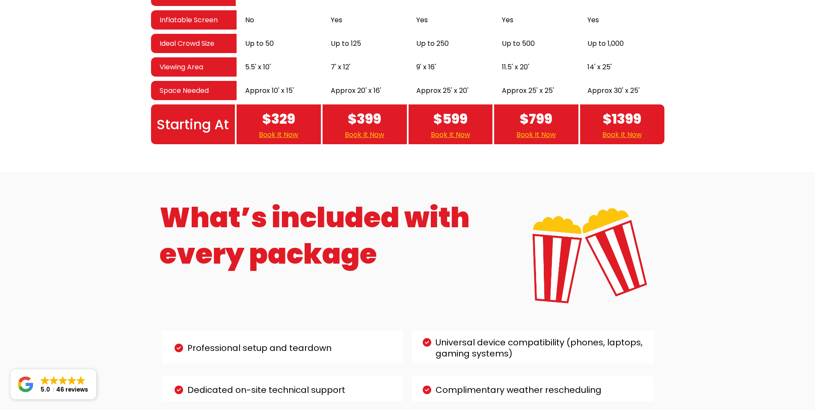
click at [270, 200] on h1 "What’s included with every package" at bounding box center [334, 236] width 348 height 72
click at [271, 200] on h1 "What’s included with every package" at bounding box center [334, 236] width 348 height 72
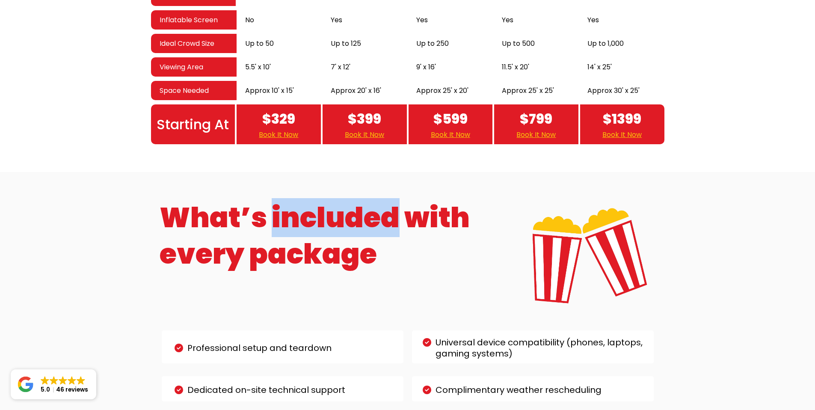
click at [271, 200] on h1 "What’s included with every package" at bounding box center [334, 236] width 348 height 72
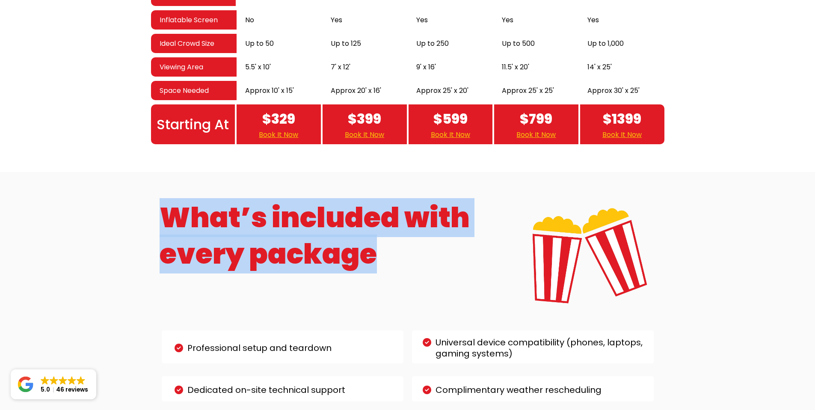
click at [271, 200] on h1 "What’s included with every package" at bounding box center [334, 236] width 348 height 72
drag, startPoint x: 154, startPoint y: 258, endPoint x: 154, endPoint y: 279, distance: 21.8
click at [154, 258] on div "What’s included with every package Professional setup and teardown Universal de…" at bounding box center [407, 332] width 815 height 320
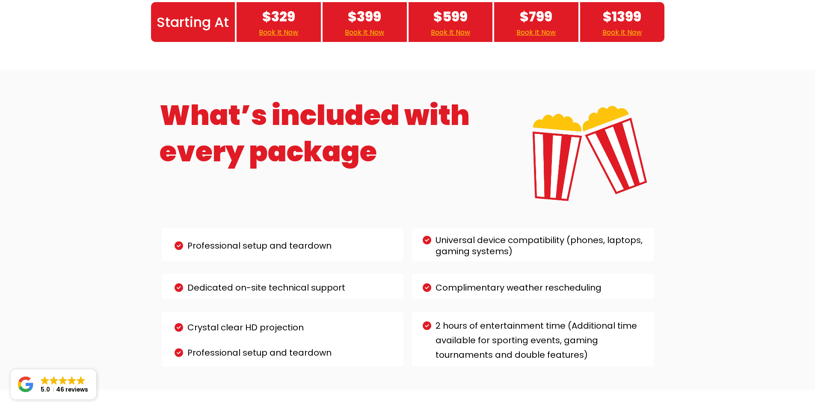
scroll to position [1720, 0]
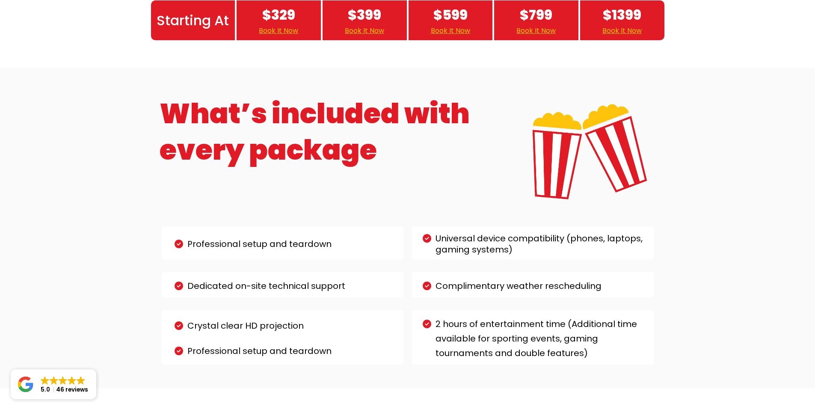
click at [257, 237] on p "Professional setup and teardown" at bounding box center [289, 244] width 205 height 15
click at [211, 266] on div "Dedicated on-site technical support Complimentary weather rescheduling" at bounding box center [407, 285] width 501 height 38
click at [205, 279] on p "Dedicated on-site technical support" at bounding box center [289, 286] width 205 height 15
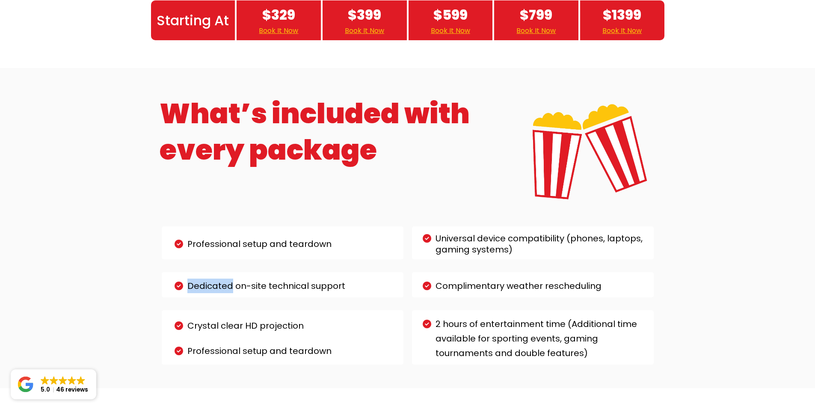
click at [205, 279] on p "Dedicated on-site technical support" at bounding box center [289, 286] width 205 height 15
click at [175, 272] on div "Dedicated on-site technical support" at bounding box center [285, 284] width 231 height 25
click at [204, 318] on p "Crystal clear HD projection" at bounding box center [289, 325] width 205 height 15
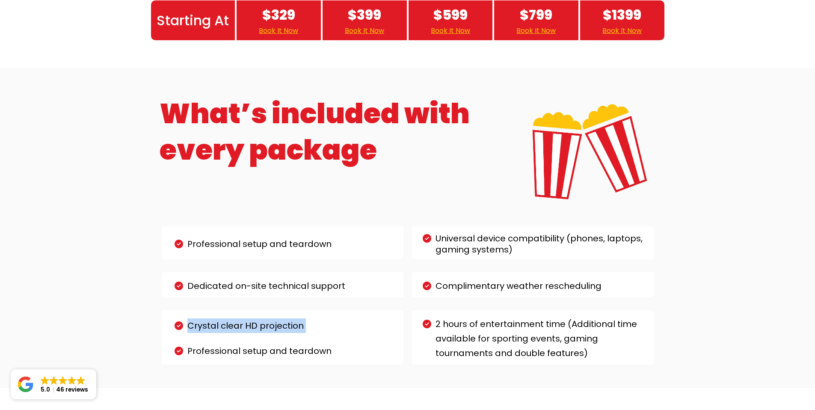
click at [204, 318] on p "Crystal clear HD projection" at bounding box center [289, 325] width 205 height 15
click at [136, 303] on div "What’s included with every package Professional setup and teardown Universal de…" at bounding box center [407, 228] width 815 height 320
click at [195, 344] on p "Professional setup and teardown" at bounding box center [289, 351] width 205 height 15
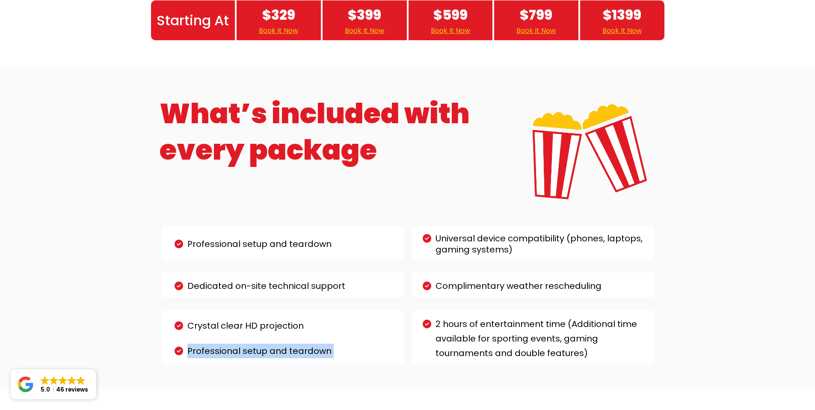
click at [139, 330] on div "What’s included with every package Professional setup and teardown Universal de…" at bounding box center [407, 228] width 815 height 320
click at [505, 317] on p "2 hours of entertainment time (Additional time available for sporting events, g…" at bounding box center [540, 339] width 208 height 44
click at [476, 304] on div "Crystal clear HD projection Professional setup and teardown 2 hours of entertai…" at bounding box center [407, 337] width 501 height 67
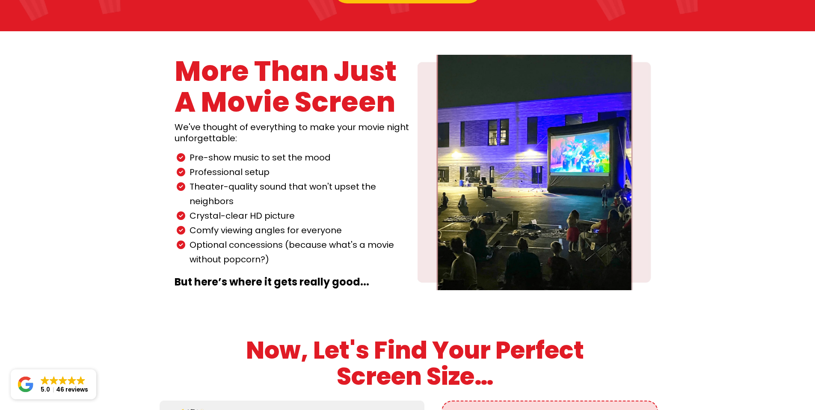
scroll to position [726, 0]
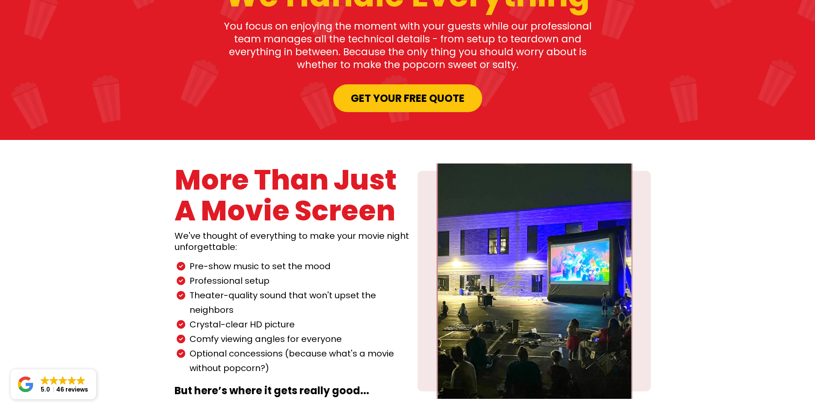
click at [703, 241] on div "More Than Just A Movie Screen We've thought of everything to make your movie ni…" at bounding box center [407, 281] width 815 height 282
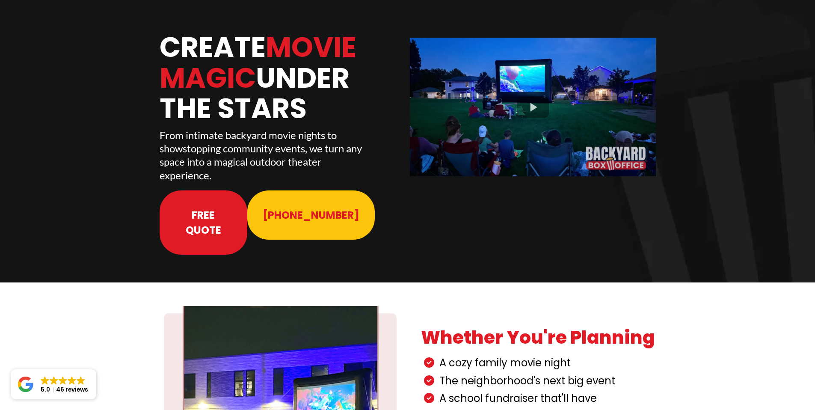
scroll to position [0, 0]
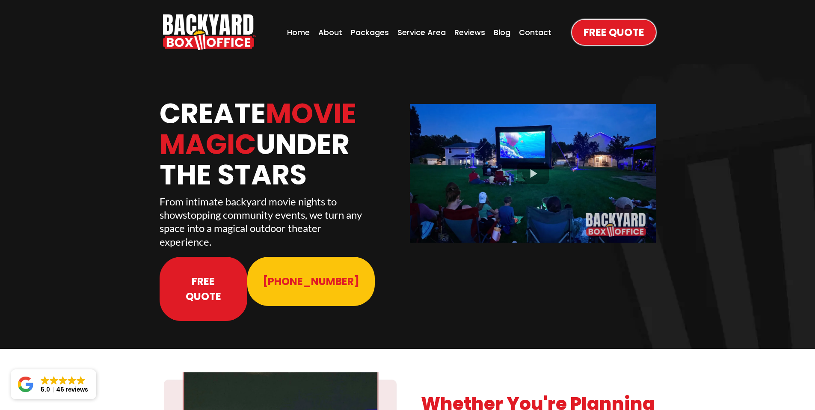
click at [697, 245] on div "Create Movie Magic Under The Stars From intimate backyard movie nights to shows…" at bounding box center [407, 206] width 815 height 284
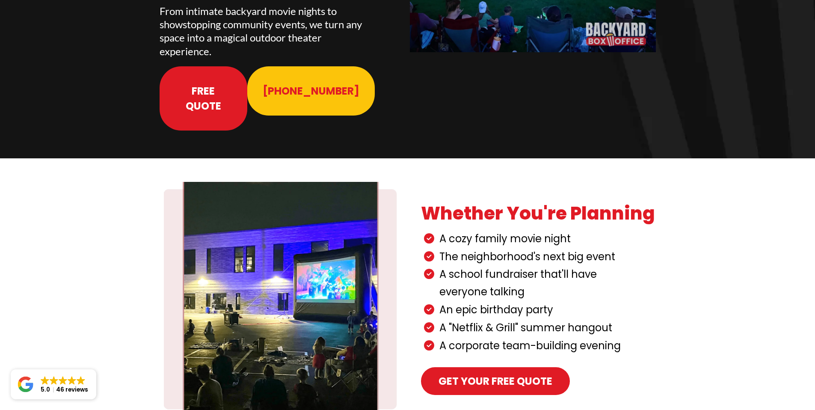
scroll to position [279, 0]
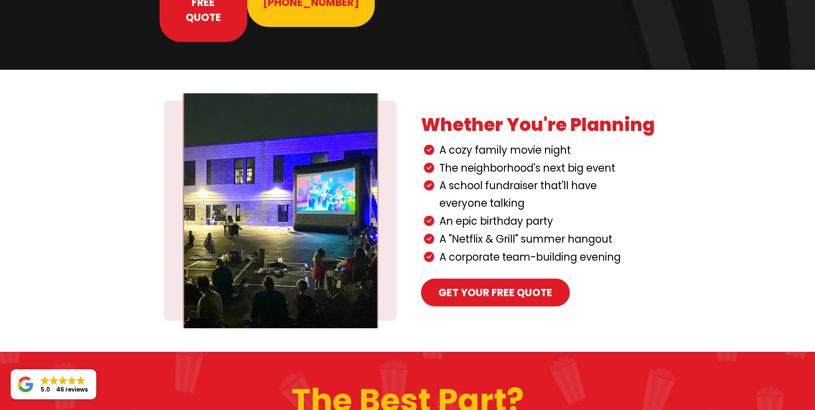
click at [675, 259] on div "Whether you're planning A cozy family movie night The neighborhood's next big e…" at bounding box center [407, 211] width 815 height 282
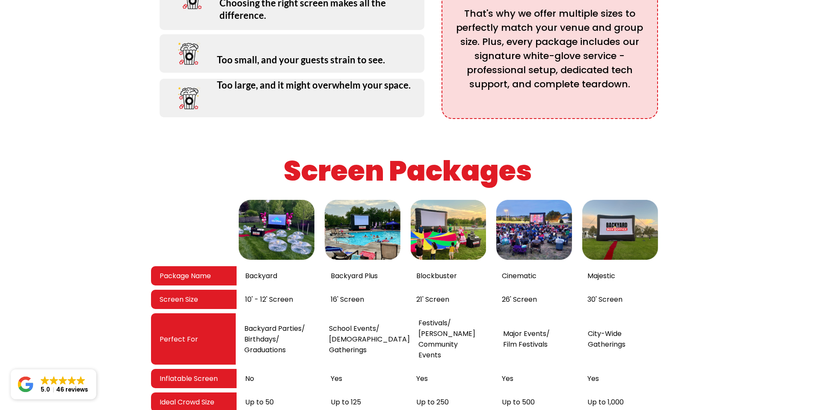
scroll to position [1293, 0]
